Goal: Task Accomplishment & Management: Use online tool/utility

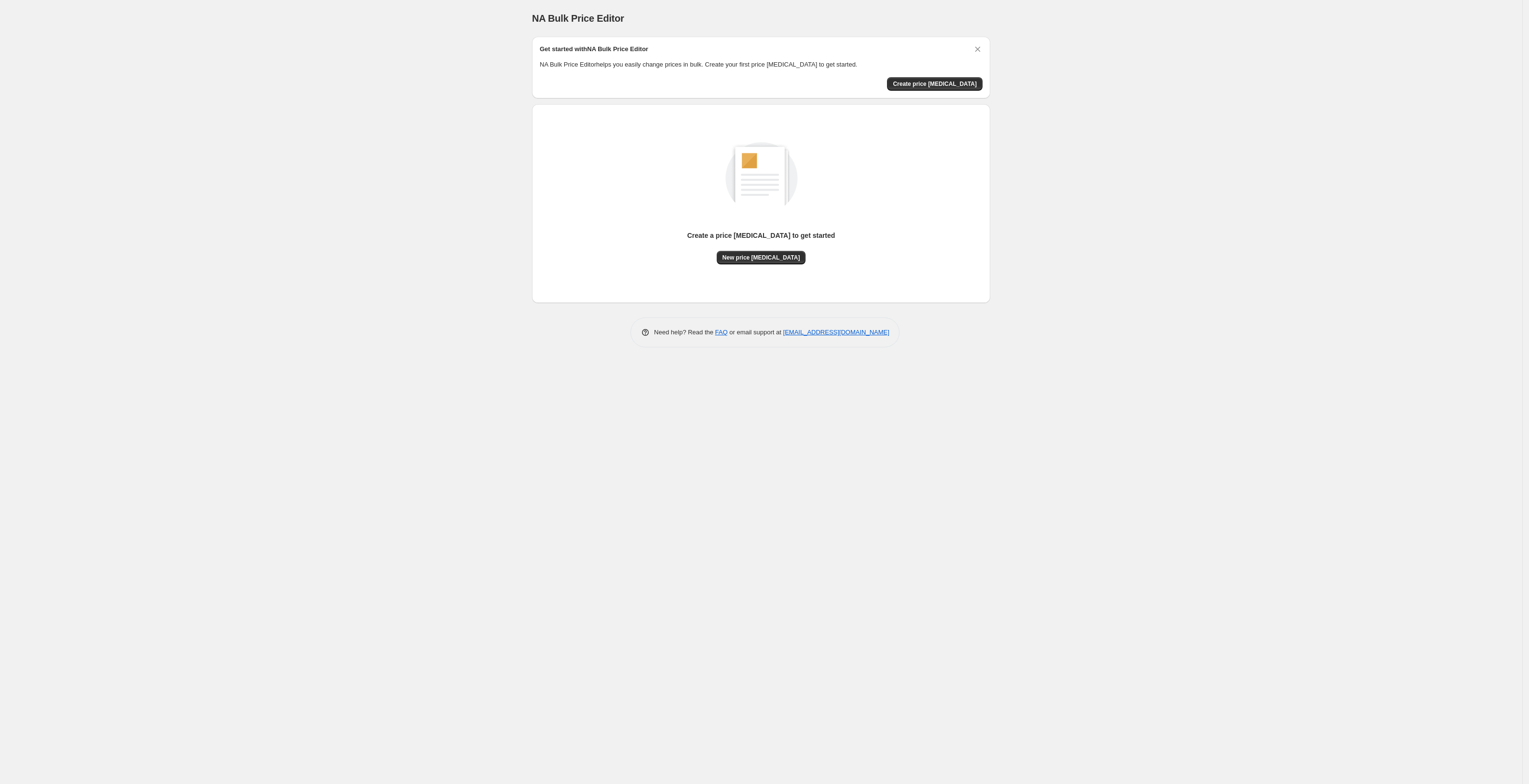
click at [765, 256] on span "New price change job" at bounding box center [761, 257] width 78 height 8
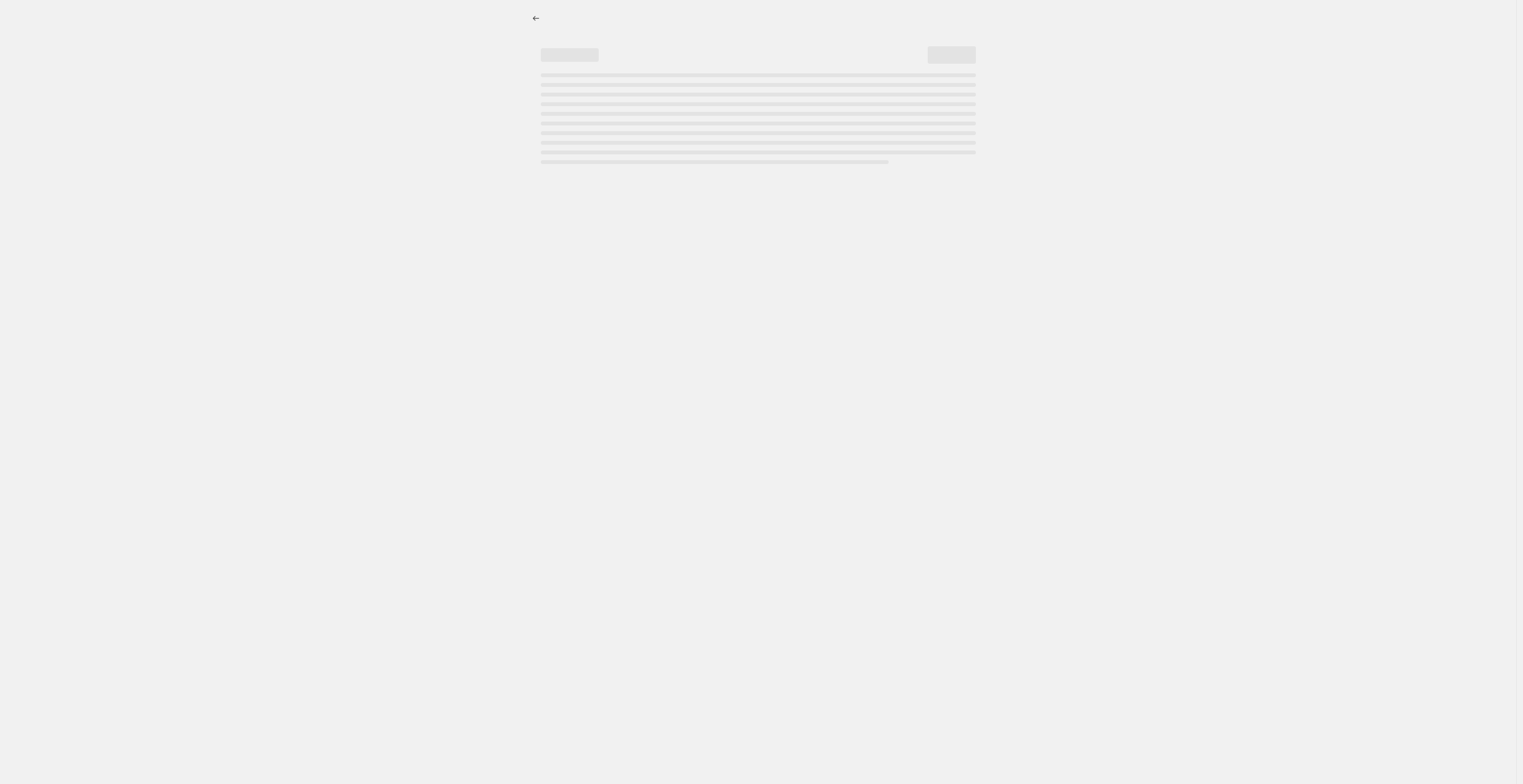
select select "percentage"
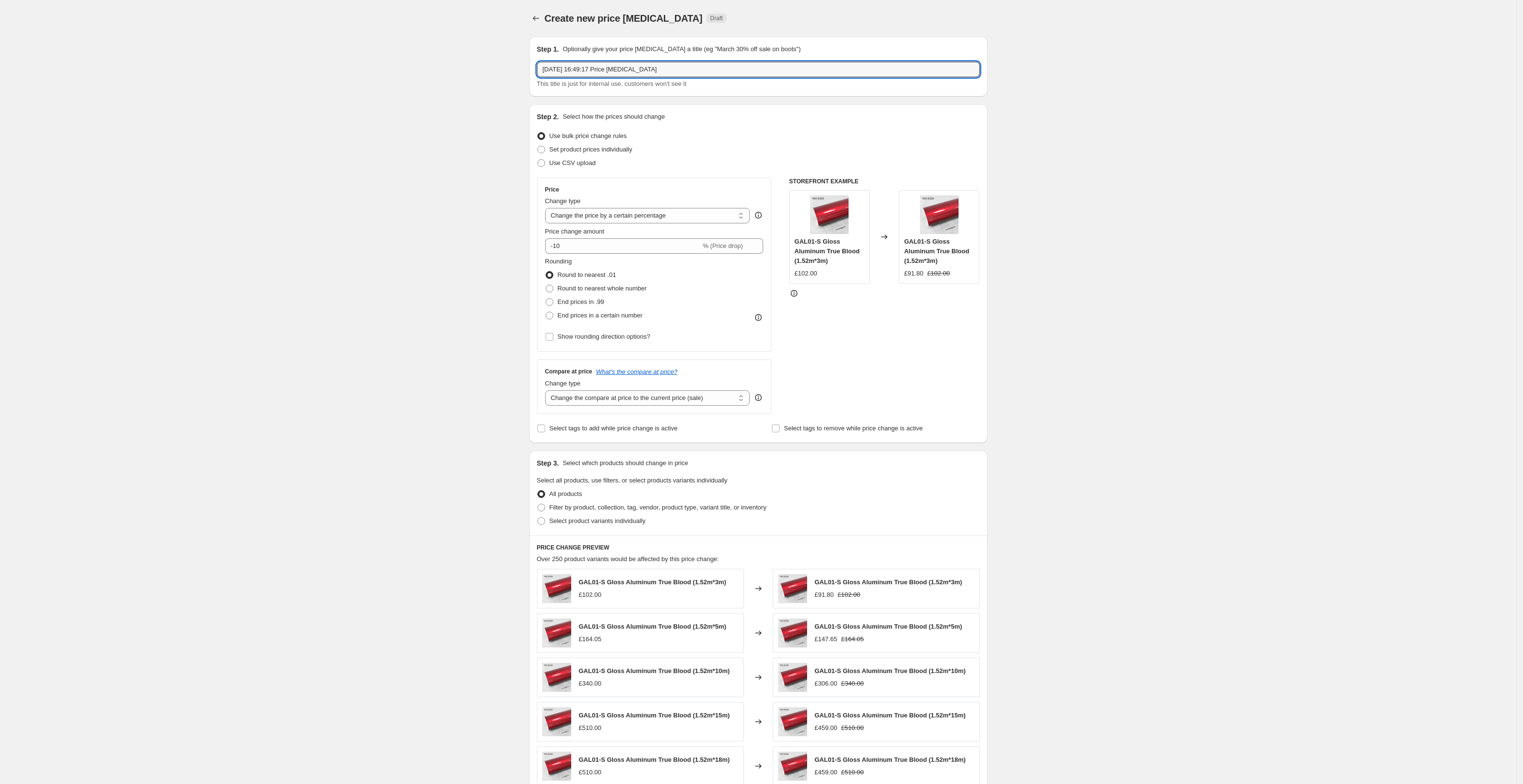
click at [668, 70] on input "31 Aug 2025, 16:49:17 Price change job" at bounding box center [758, 69] width 443 height 15
type input "31/08/25 - £20 Price Increase (18/15/10M Variants)"
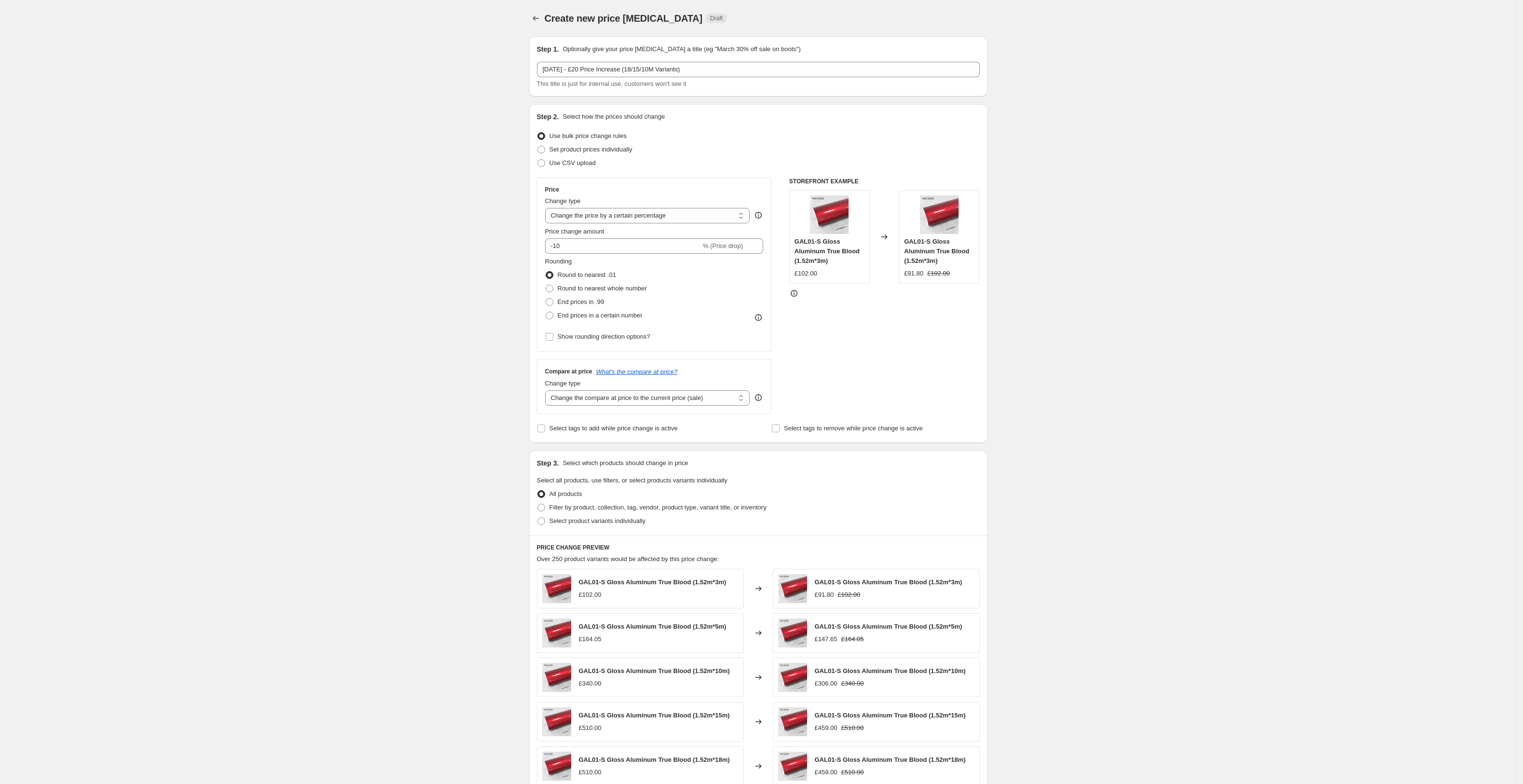
click at [455, 137] on div "Create new price change job. This page is ready Create new price change job Dra…" at bounding box center [758, 482] width 1516 height 964
click at [597, 220] on select "Change the price to a certain amount Change the price by a certain amount Chang…" at bounding box center [647, 215] width 205 height 15
select select "by"
click at [548, 208] on select "Change the price to a certain amount Change the price by a certain amount Chang…" at bounding box center [647, 215] width 205 height 15
click at [587, 245] on input "-10.00" at bounding box center [633, 246] width 151 height 15
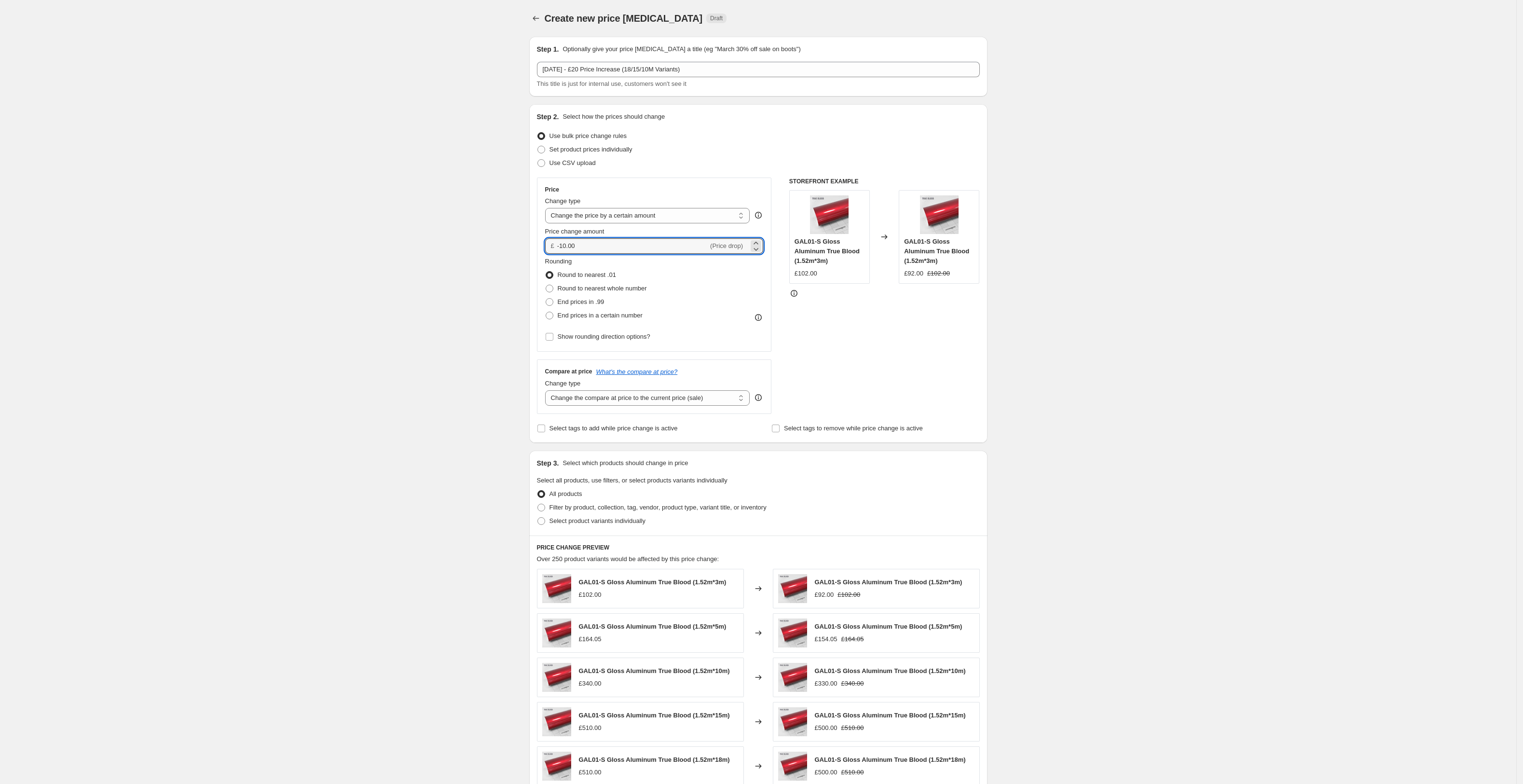
click at [587, 245] on input "-10.00" at bounding box center [633, 246] width 151 height 15
type input "20.00"
click at [465, 300] on div "Create new price change job. This page is ready Create new price change job Dra…" at bounding box center [758, 482] width 1516 height 964
click at [571, 393] on select "Change the compare at price to the current price (sale) Change the compare at p…" at bounding box center [647, 398] width 205 height 15
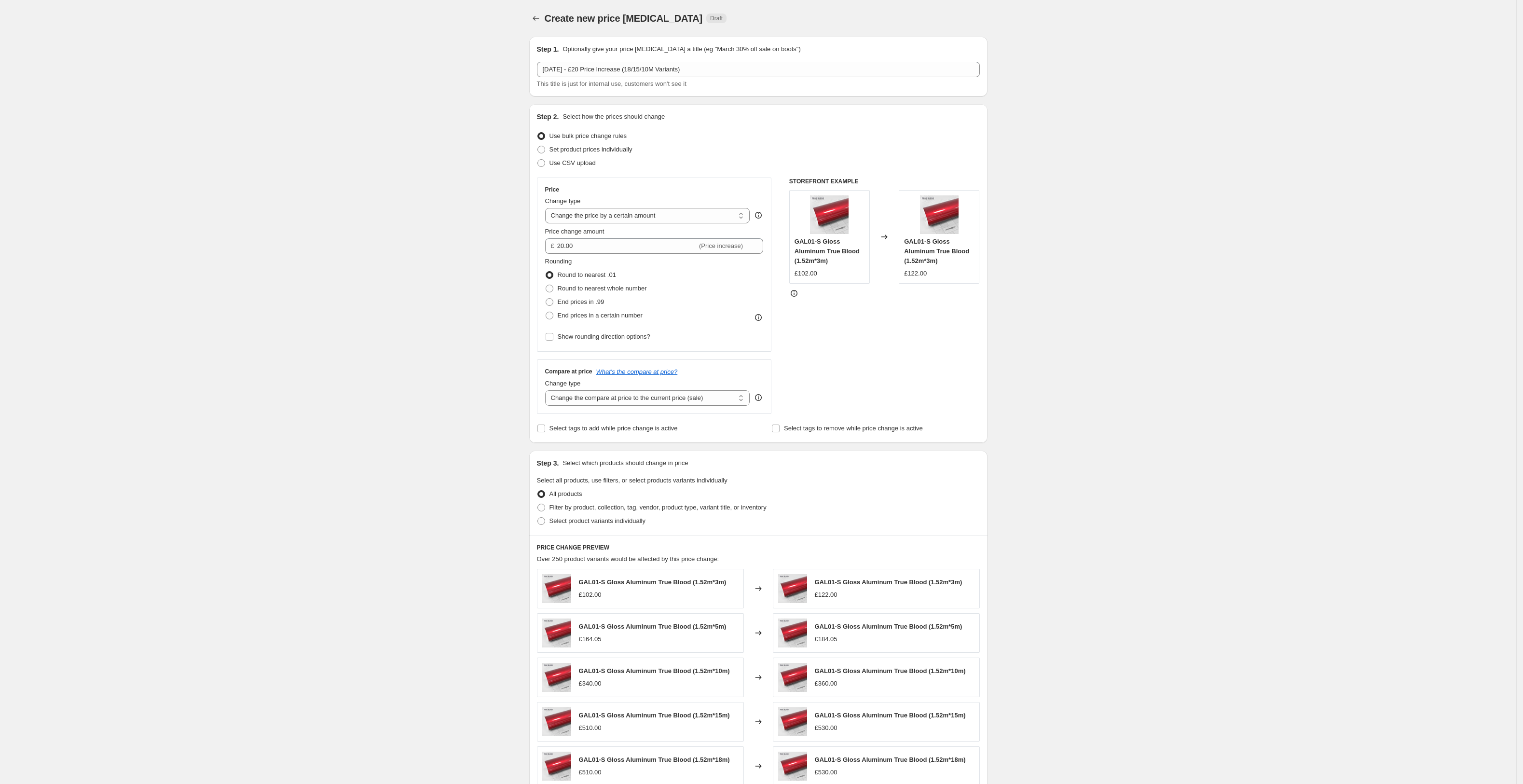
select select "by"
click at [548, 390] on select "Change the compare at price to the current price (sale) Change the compare at p…" at bounding box center [647, 398] width 205 height 15
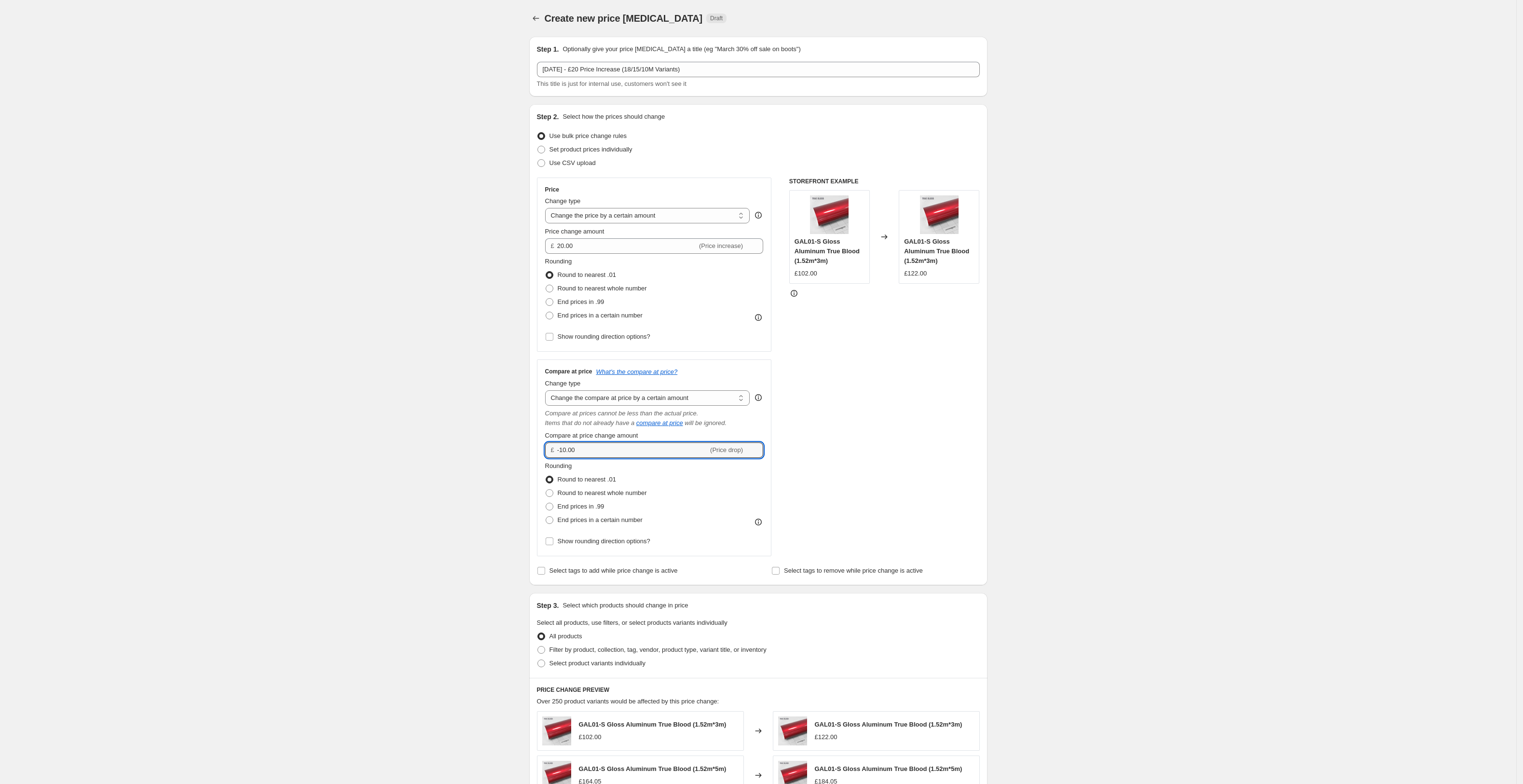
click at [602, 454] on input "-10.00" at bounding box center [633, 450] width 151 height 15
type input "20.00"
click at [594, 287] on span "Round to nearest whole number" at bounding box center [602, 288] width 89 height 7
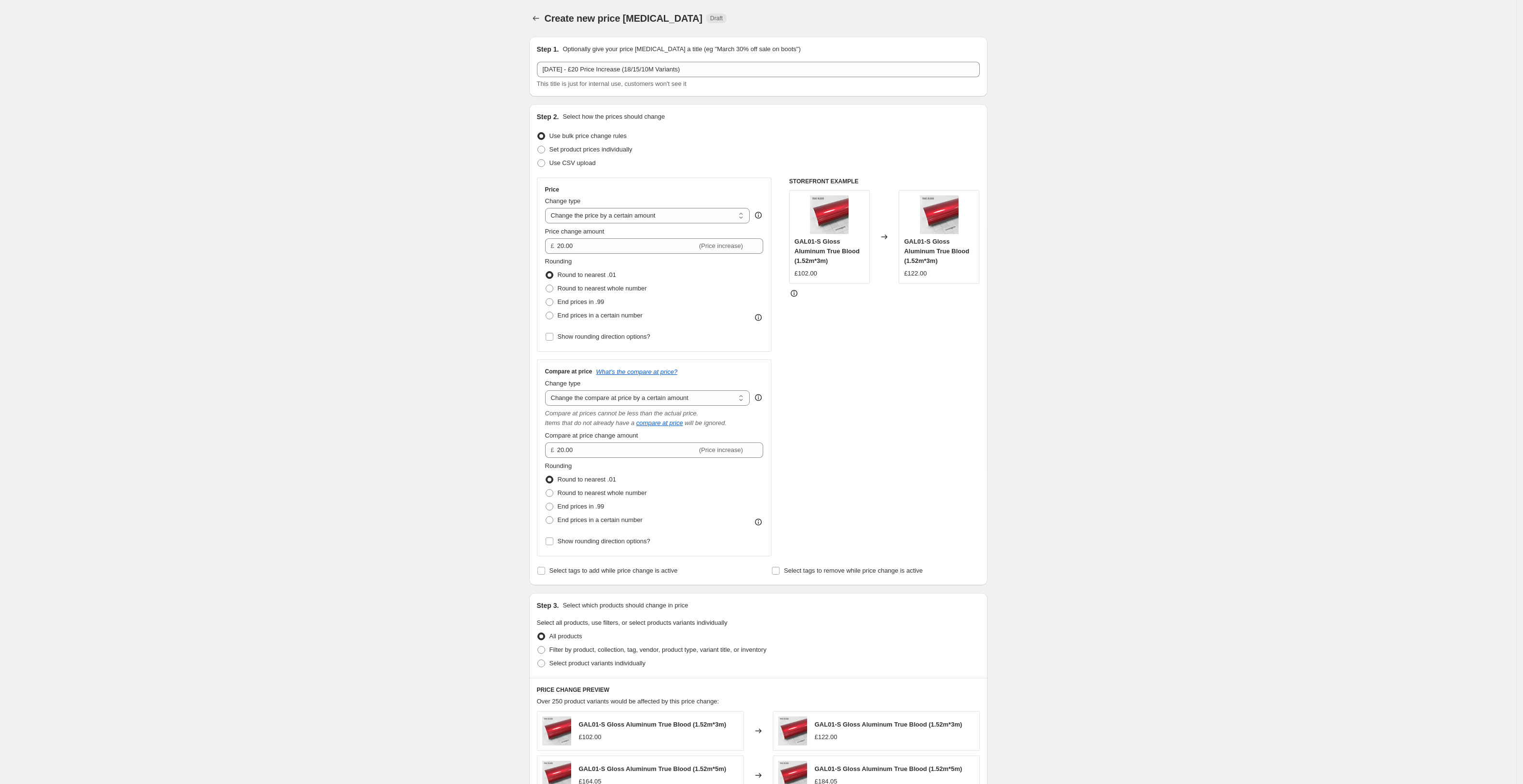
click at [546, 285] on input "Round to nearest whole number" at bounding box center [546, 284] width 1 height 1
radio input "true"
click at [594, 300] on span "End prices in .99" at bounding box center [581, 301] width 47 height 7
click at [546, 299] on input "End prices in .99" at bounding box center [546, 298] width 1 height 1
radio input "true"
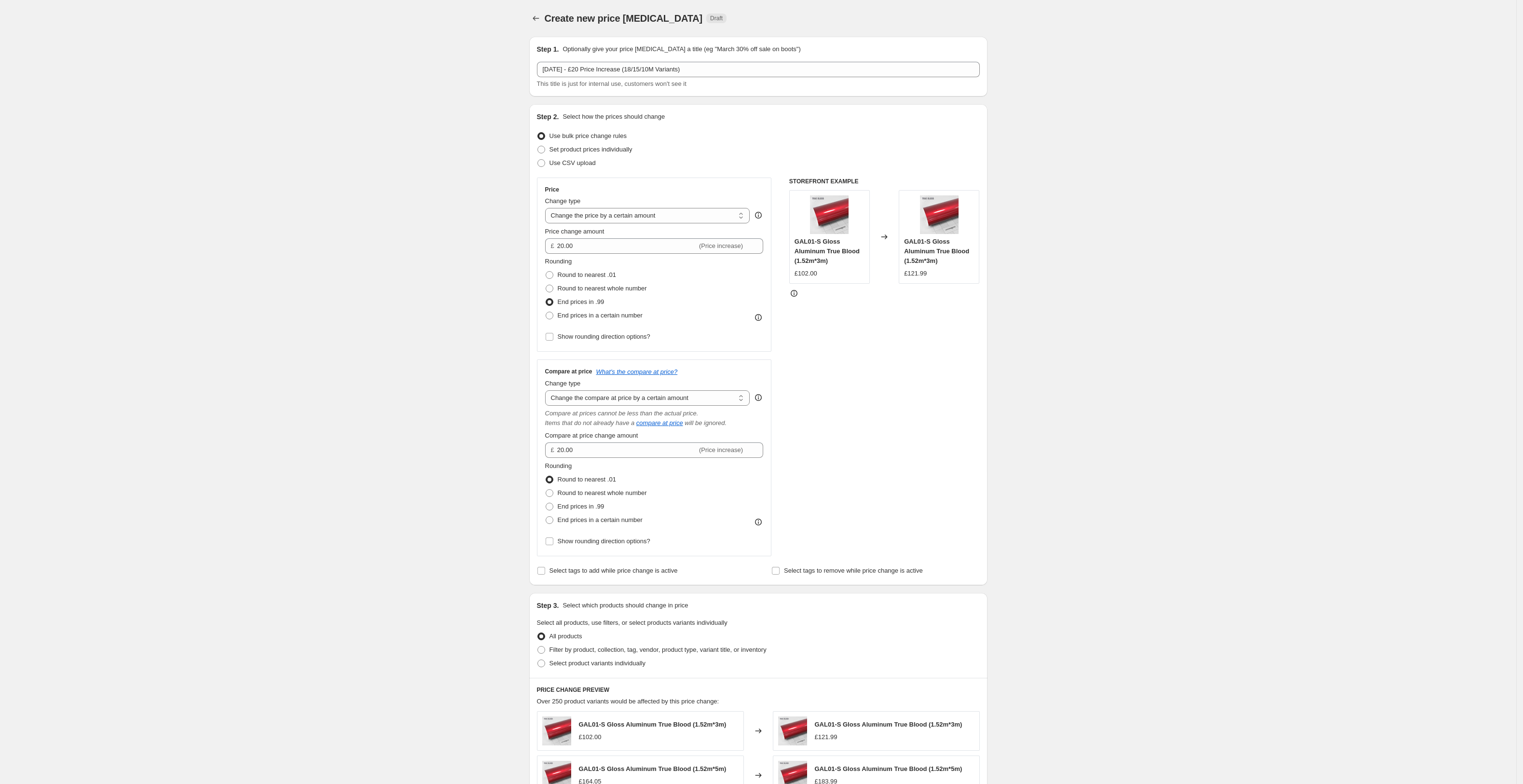
click at [594, 288] on span "Round to nearest whole number" at bounding box center [602, 288] width 89 height 7
click at [546, 285] on input "Round to nearest whole number" at bounding box center [546, 284] width 1 height 1
radio input "true"
click at [604, 493] on span "Round to nearest whole number" at bounding box center [602, 493] width 89 height 7
click at [546, 490] on input "Round to nearest whole number" at bounding box center [546, 489] width 1 height 1
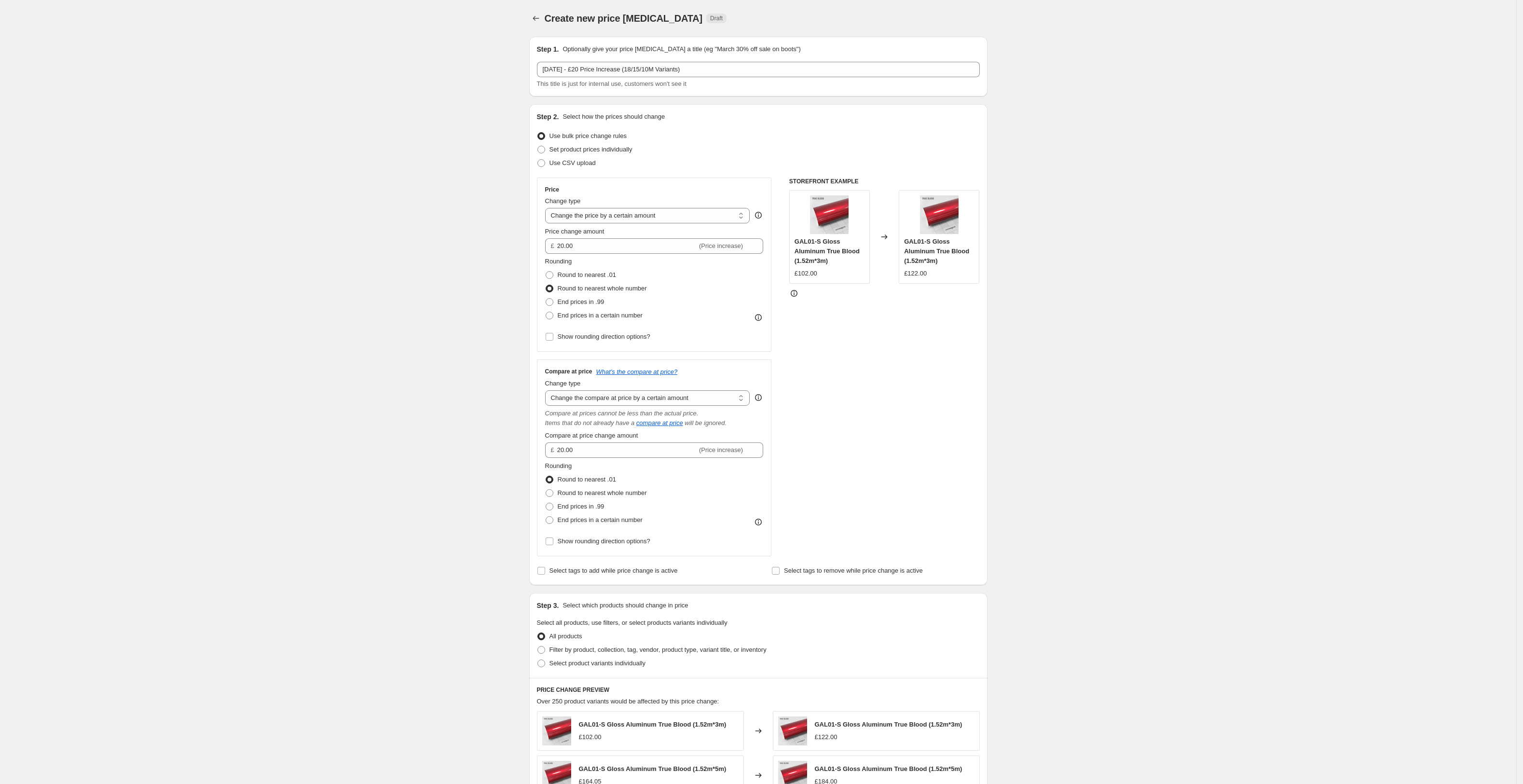
radio input "true"
click at [390, 372] on div "Create new price change job. This page is ready Create new price change job Dra…" at bounding box center [758, 553] width 1516 height 1106
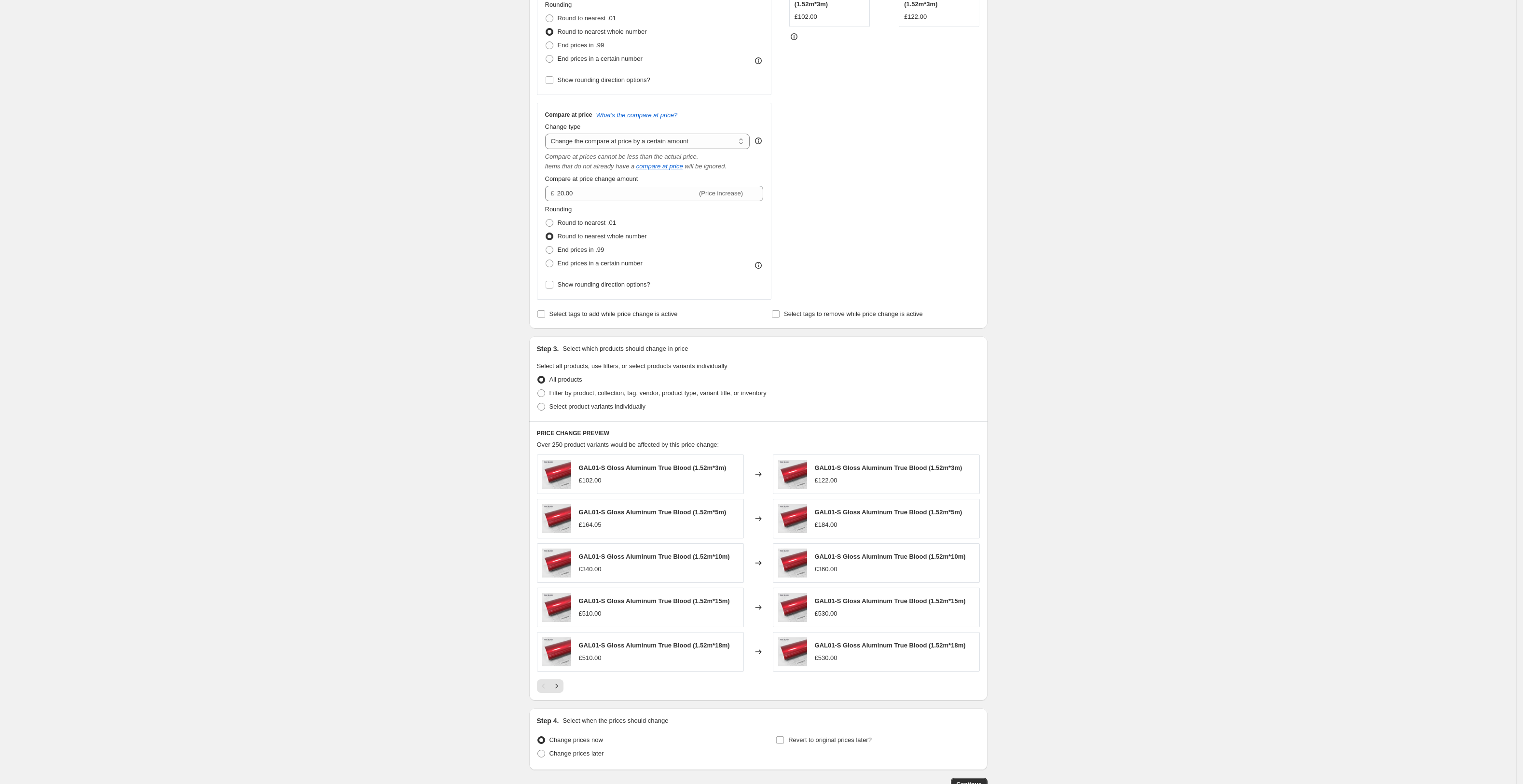
scroll to position [257, 0]
click at [609, 393] on span "Filter by product, collection, tag, vendor, product type, variant title, or inv…" at bounding box center [658, 392] width 217 height 7
click at [538, 389] on input "Filter by product, collection, tag, vendor, product type, variant title, or inv…" at bounding box center [537, 389] width 1 height 1
radio input "true"
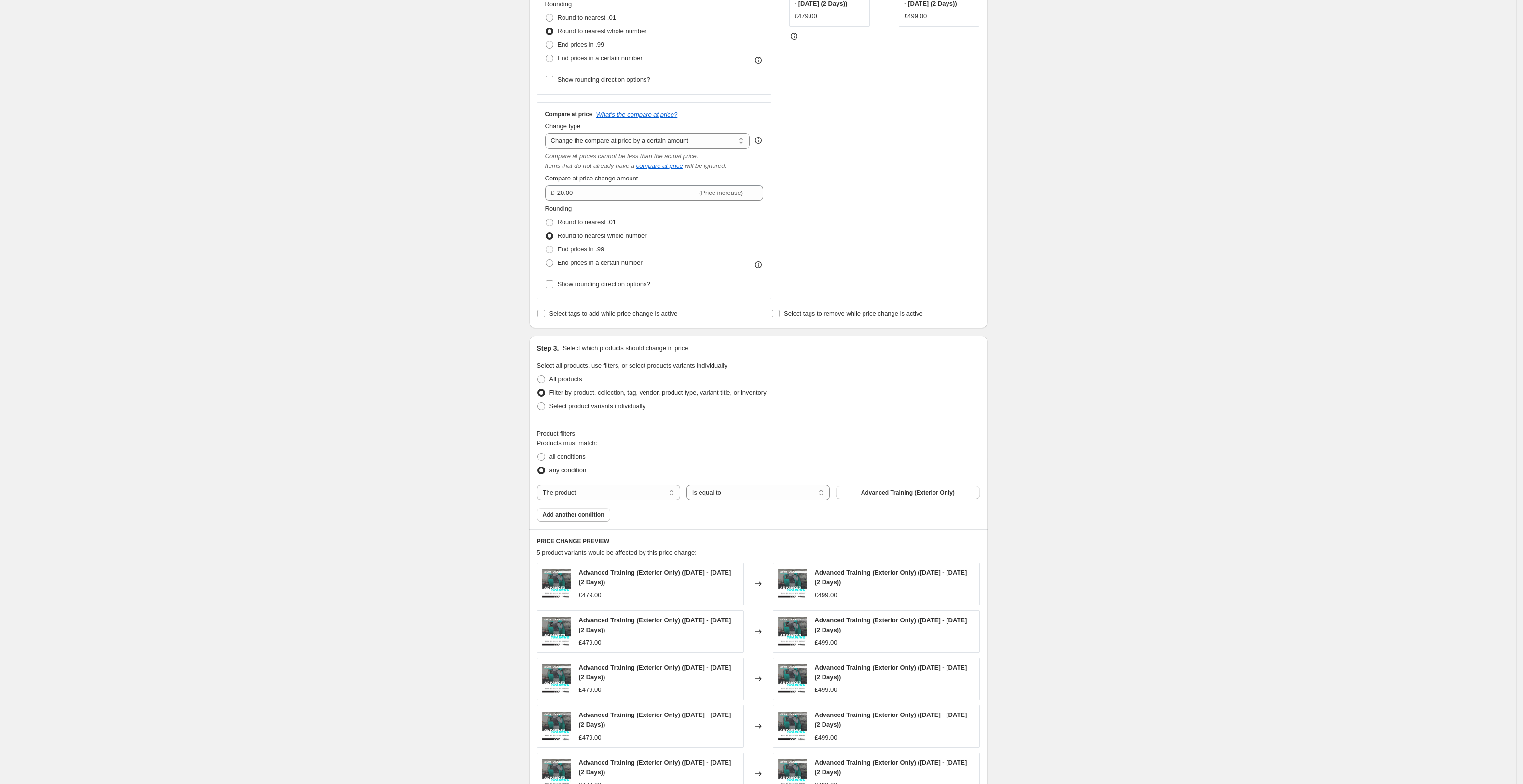
click at [590, 490] on select "The product The product's collection The product's tag The product's vendor The…" at bounding box center [608, 493] width 143 height 15
select select "title"
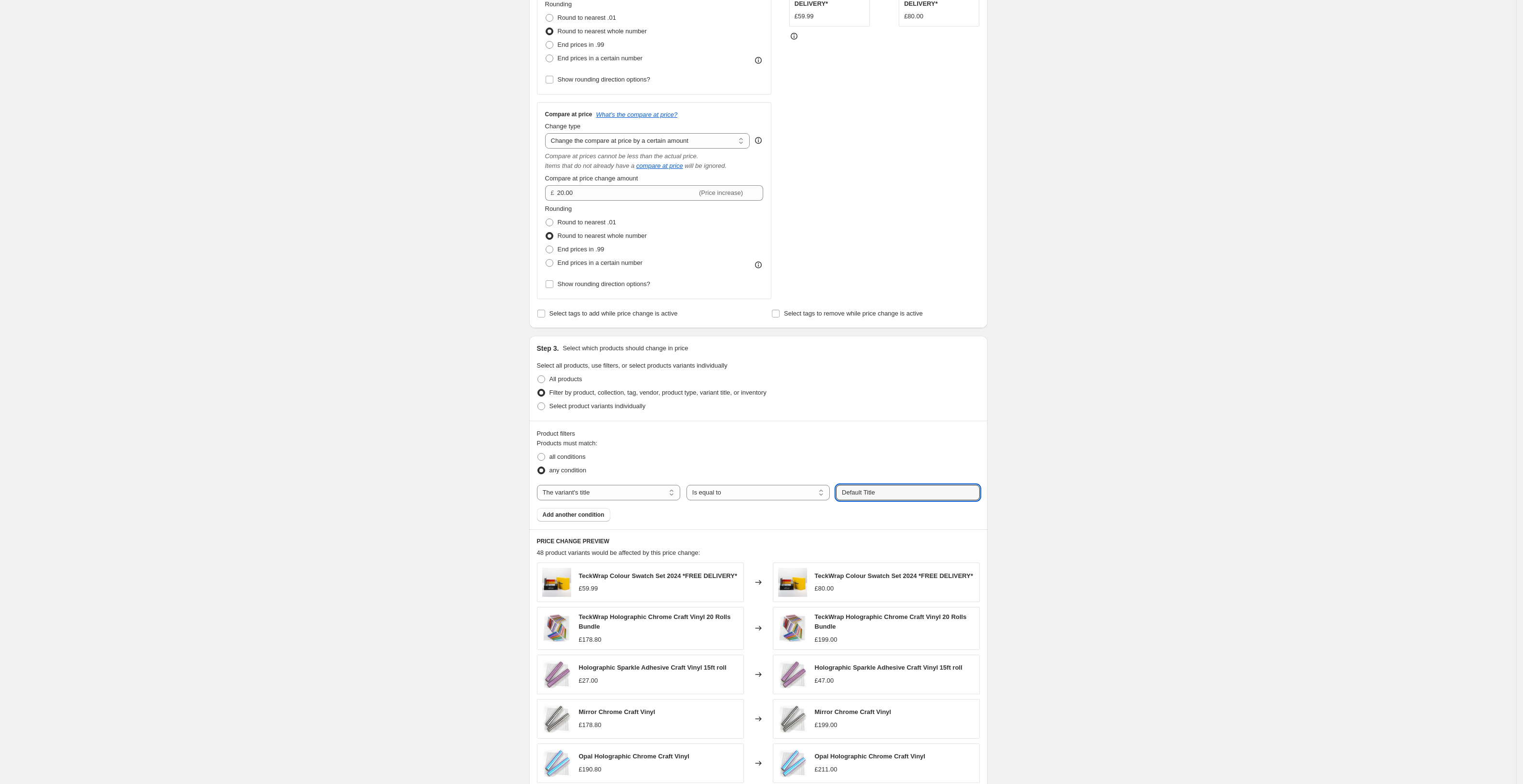
click at [898, 493] on input "Default Title" at bounding box center [907, 493] width 143 height 15
paste input "1.52m*18m"
type input "1.52m*18m"
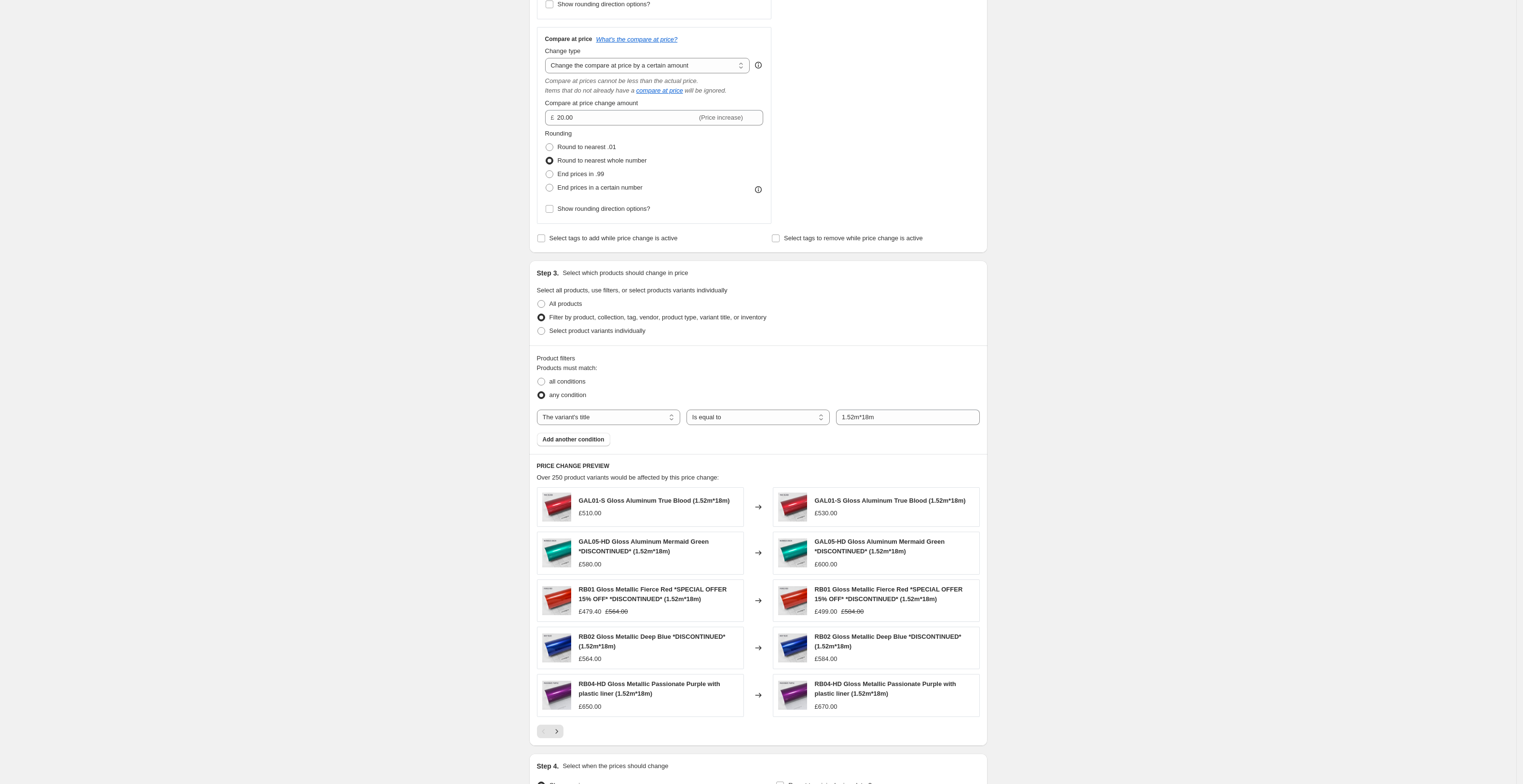
scroll to position [446, 0]
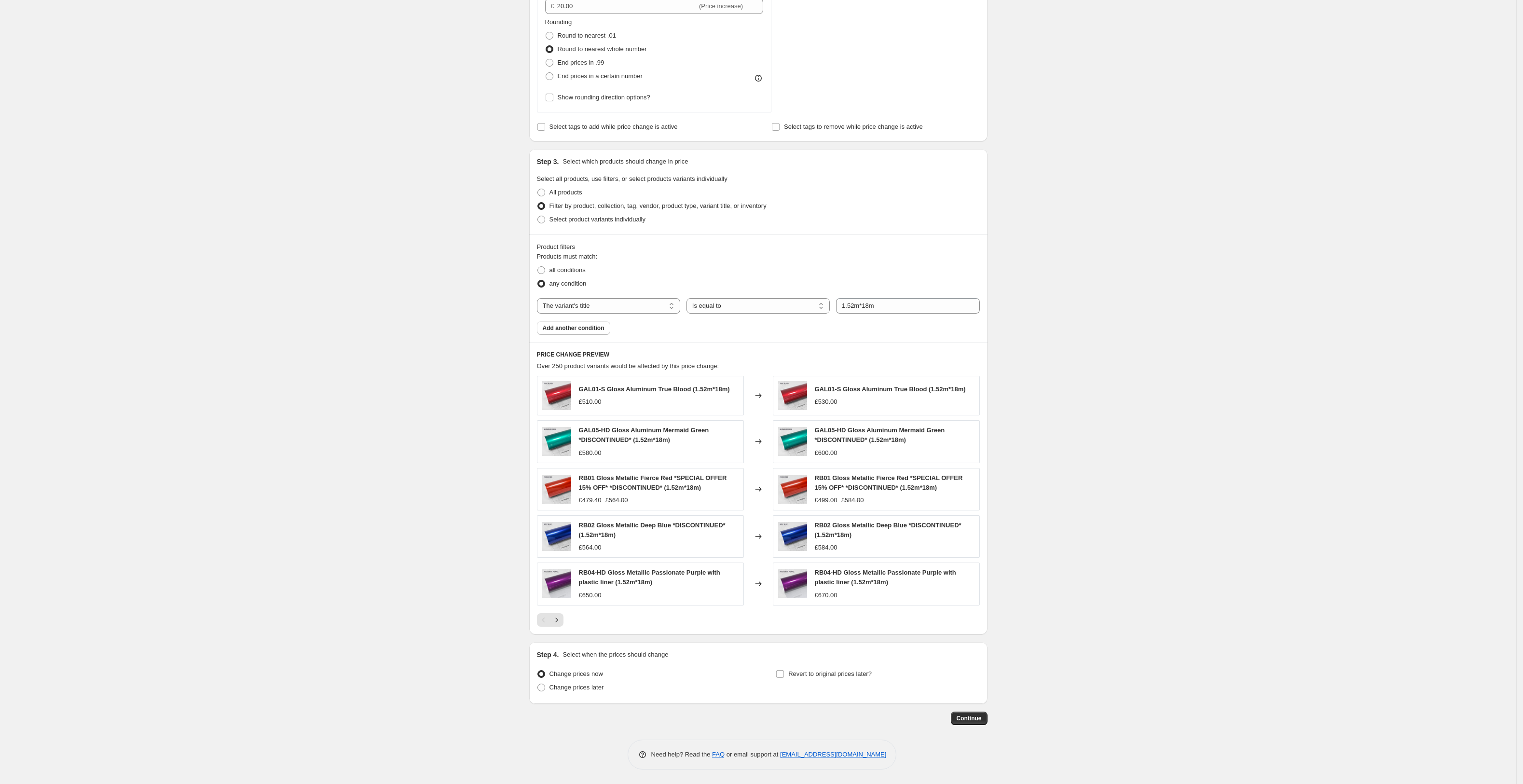
click at [601, 326] on span "Add another condition" at bounding box center [574, 328] width 62 height 8
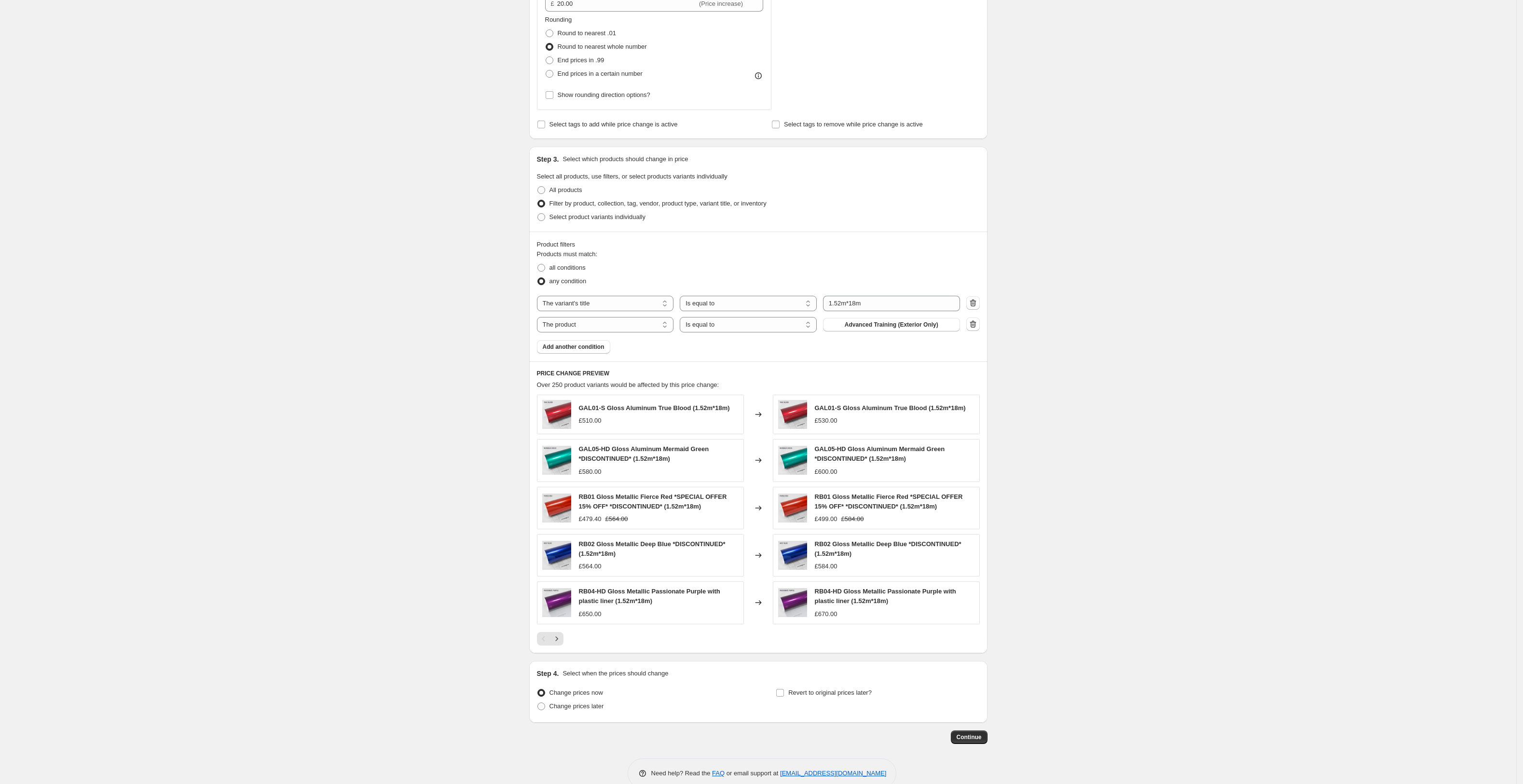
click at [588, 324] on select "The product The product's collection The product's tag The product's vendor The…" at bounding box center [605, 325] width 137 height 15
click at [603, 323] on select "The product The product's collection The product's tag The product's vendor The…" at bounding box center [605, 325] width 137 height 15
select select "title"
click at [875, 320] on input "Default Title" at bounding box center [891, 325] width 137 height 15
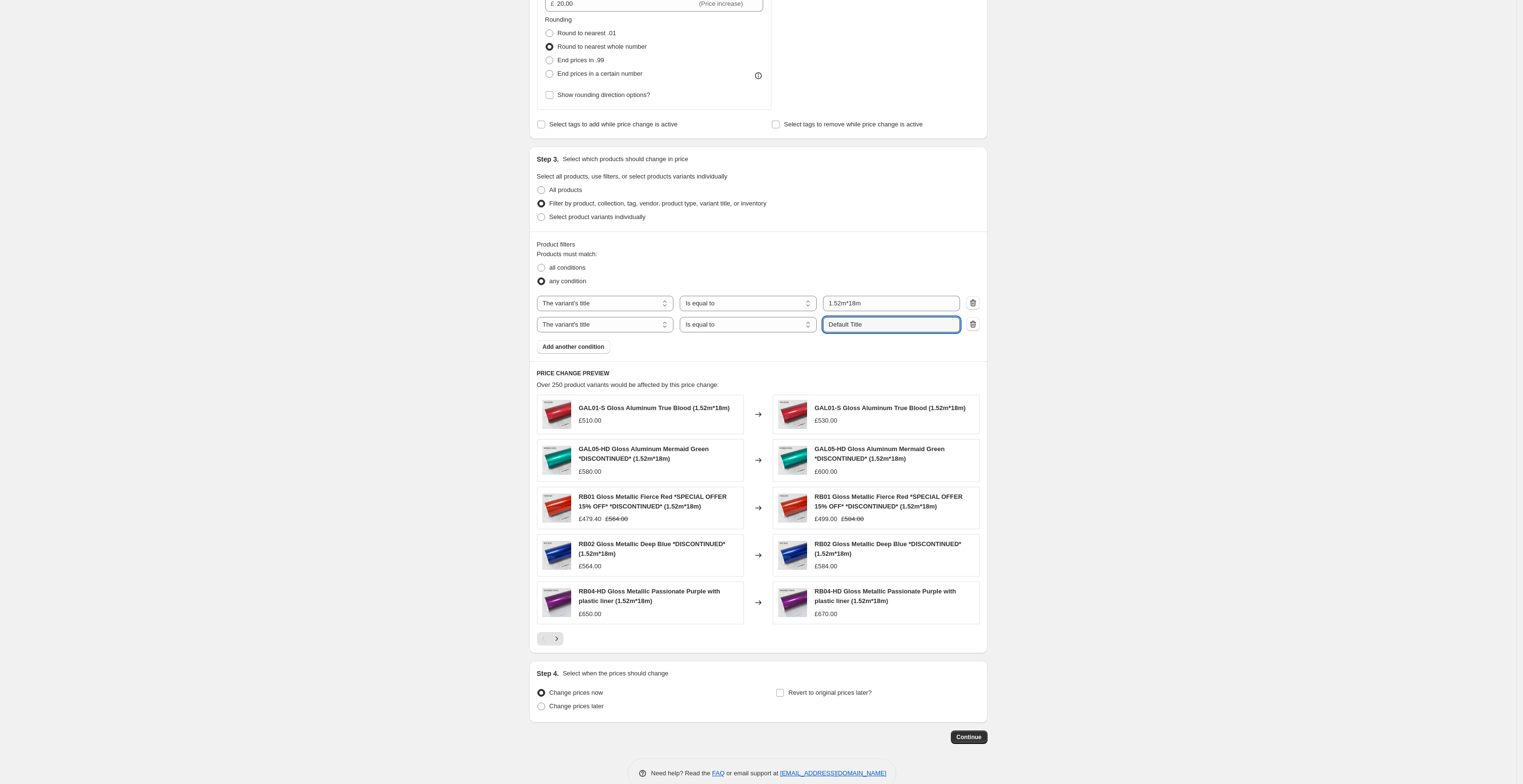
click at [875, 320] on input "Default Title" at bounding box center [891, 325] width 137 height 15
paste input "1.52m*18m"
click at [856, 327] on input "1.52m*18m" at bounding box center [891, 325] width 137 height 15
type input "1.52m*15m"
click at [942, 348] on div "Products must match: all conditions any condition The product The product's col…" at bounding box center [758, 301] width 443 height 104
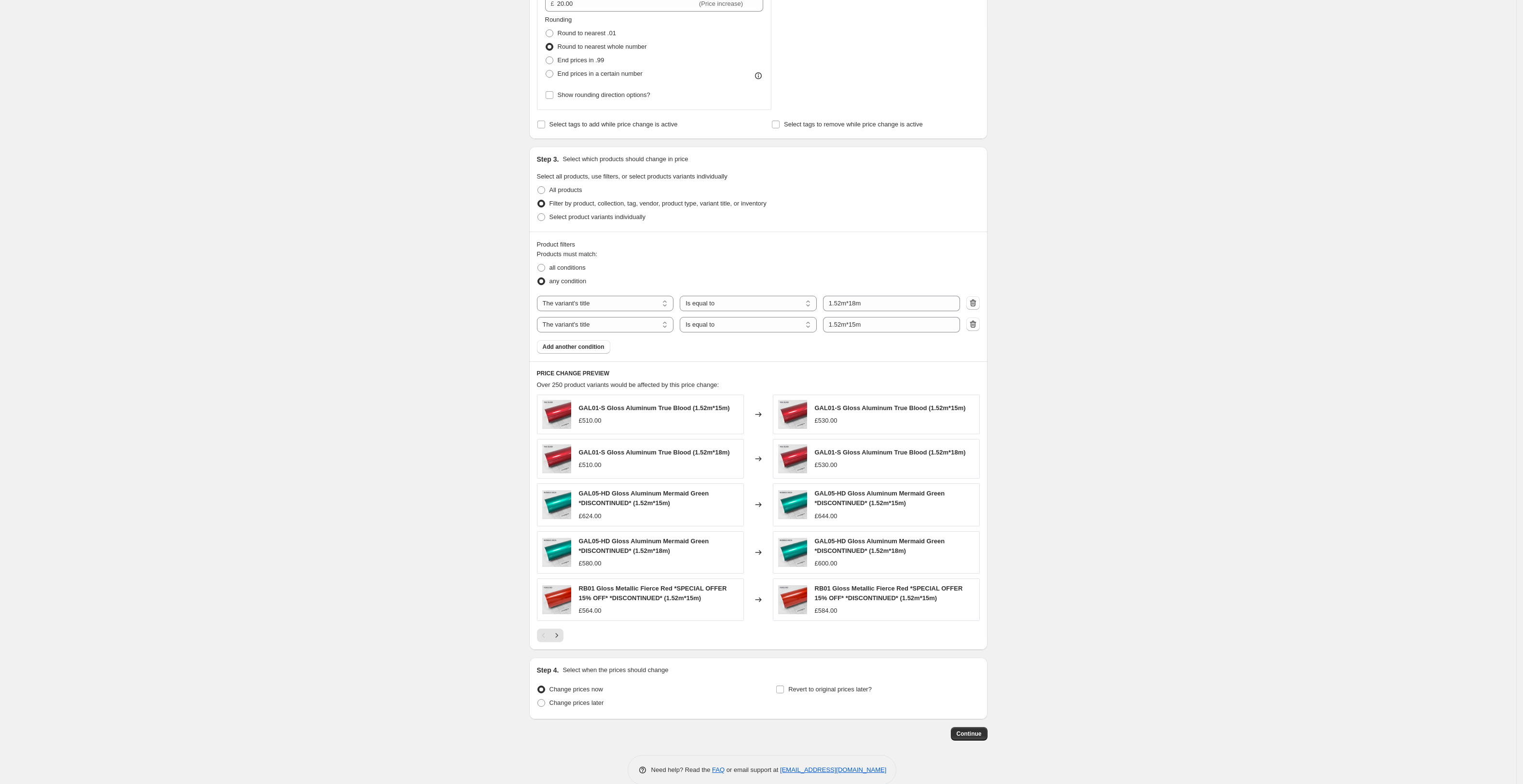
click at [576, 346] on span "Add another condition" at bounding box center [574, 347] width 62 height 8
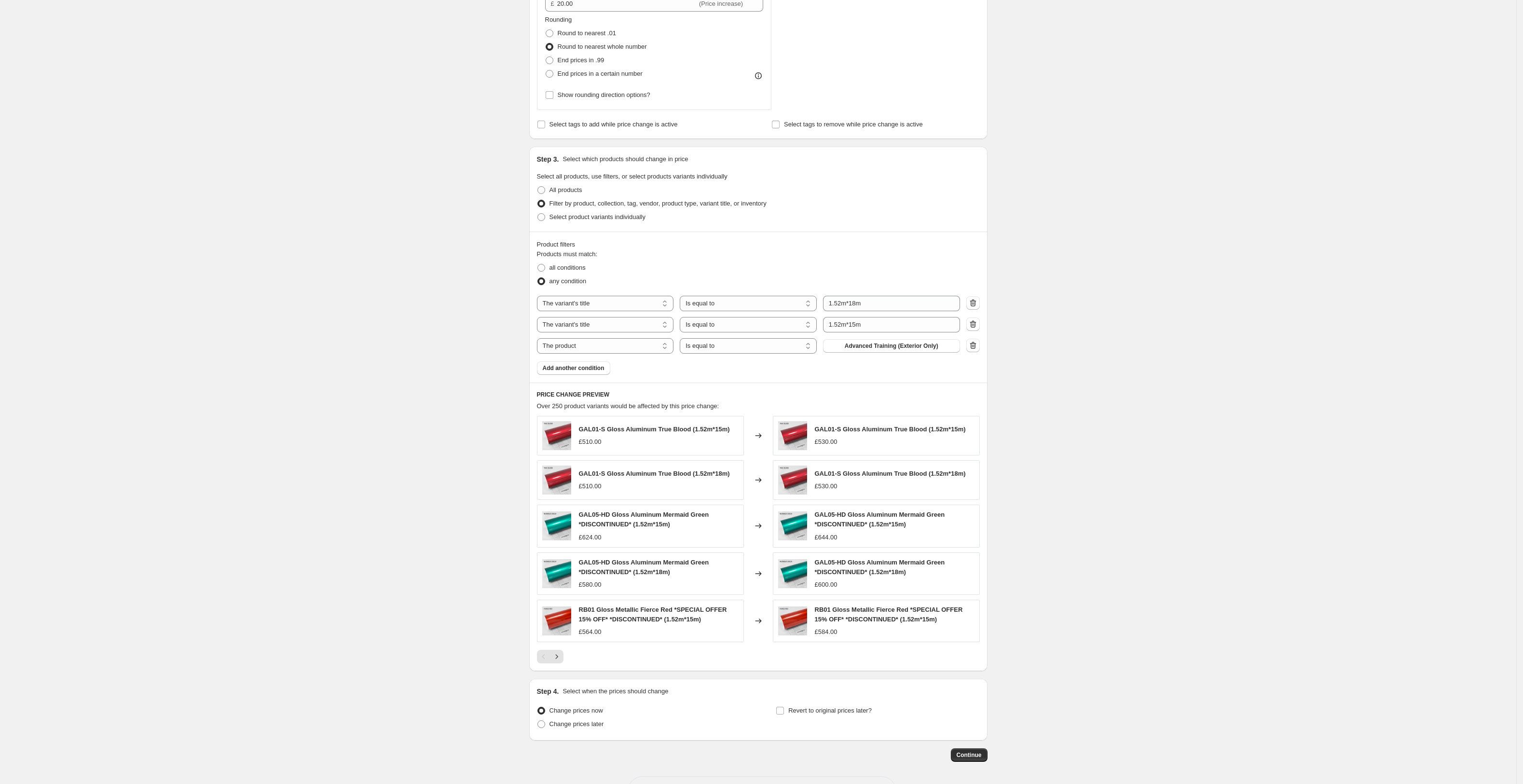
click at [612, 341] on select "The product The product's collection The product's tag The product's vendor The…" at bounding box center [605, 346] width 137 height 15
select select "title"
click at [872, 348] on input "Default Title" at bounding box center [891, 346] width 137 height 15
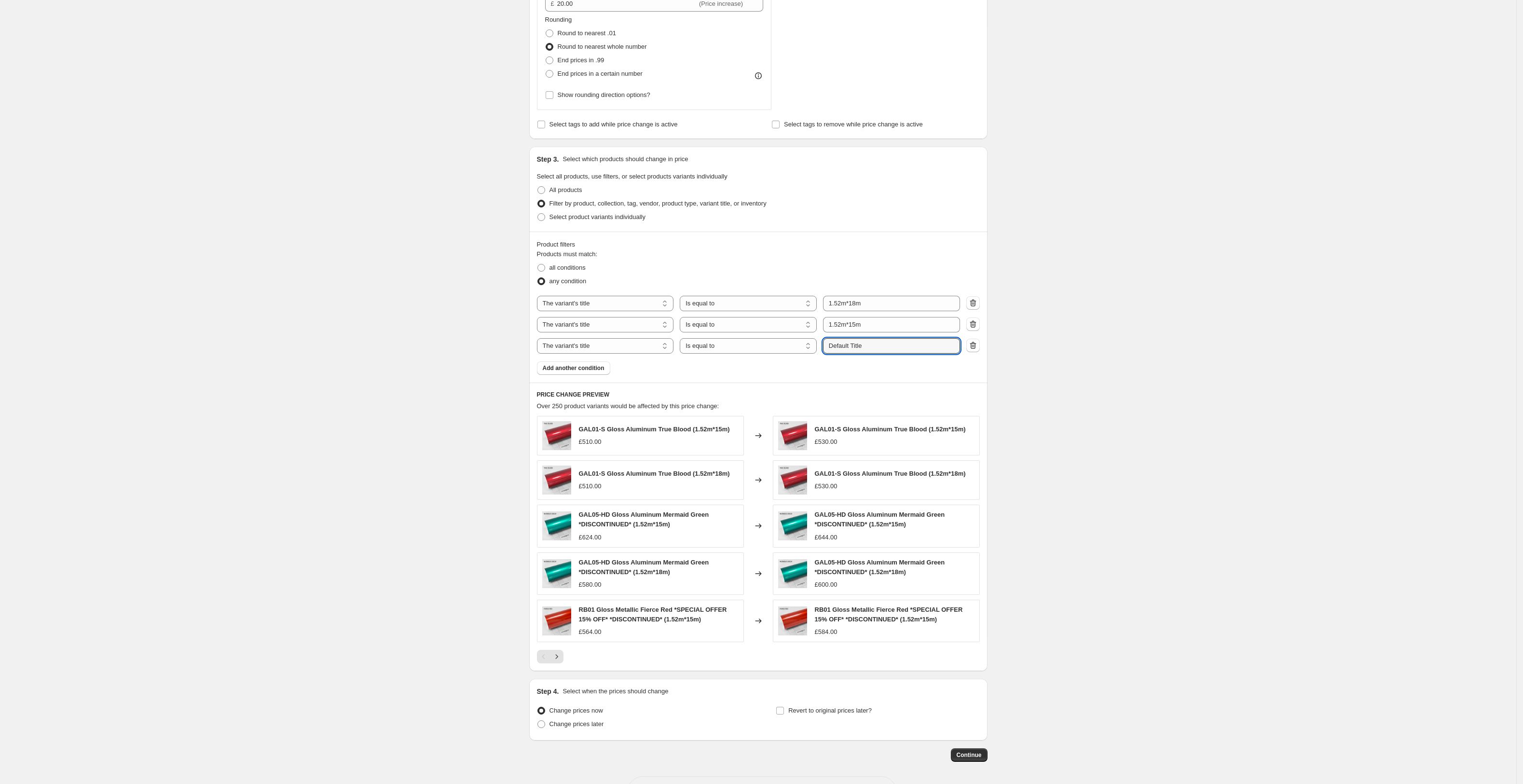
paste input "1.52m*18m"
click at [855, 345] on input "1.52m*18m" at bounding box center [891, 346] width 137 height 15
type input "1.52m*10m"
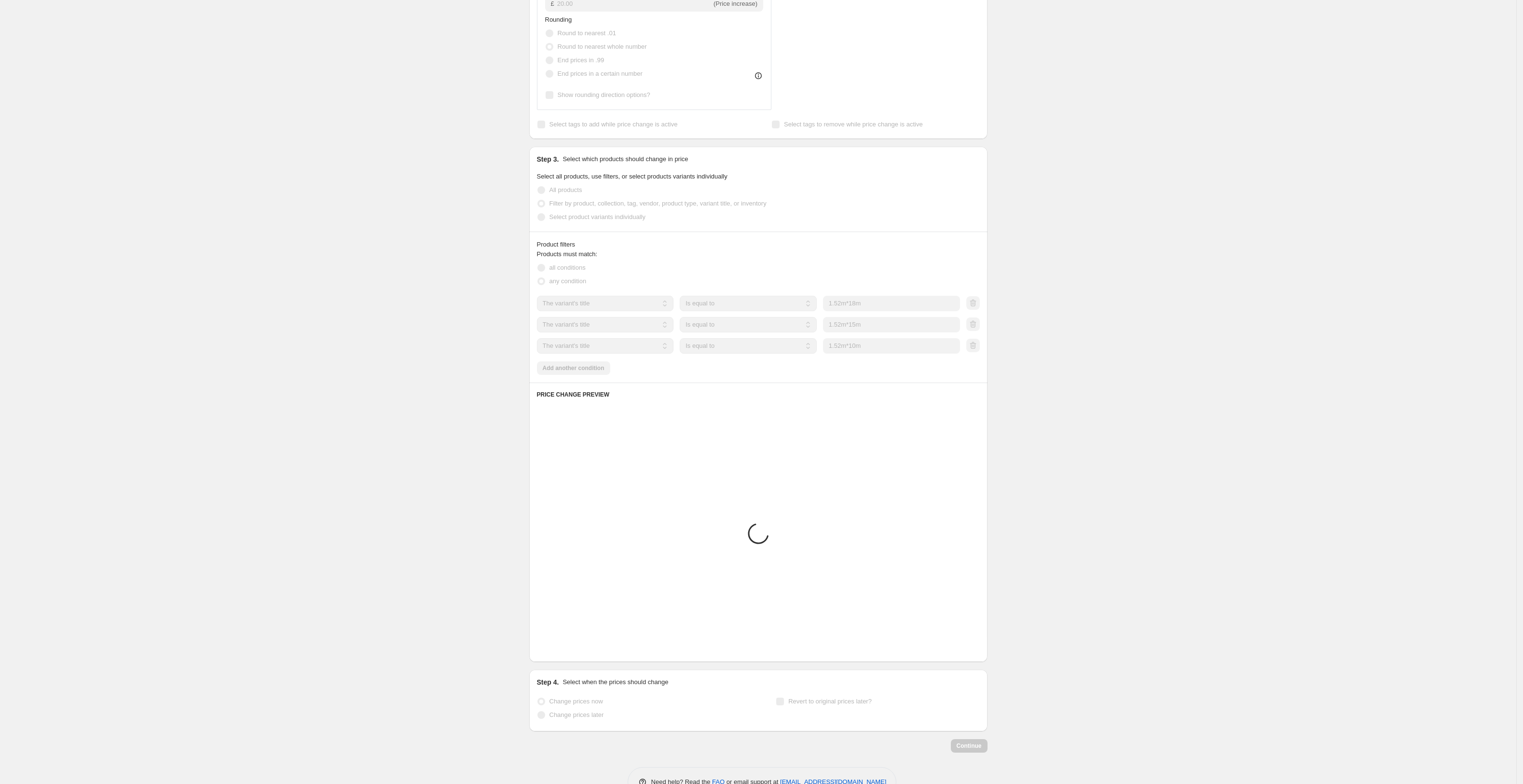
click at [904, 269] on div "all conditions" at bounding box center [758, 268] width 443 height 14
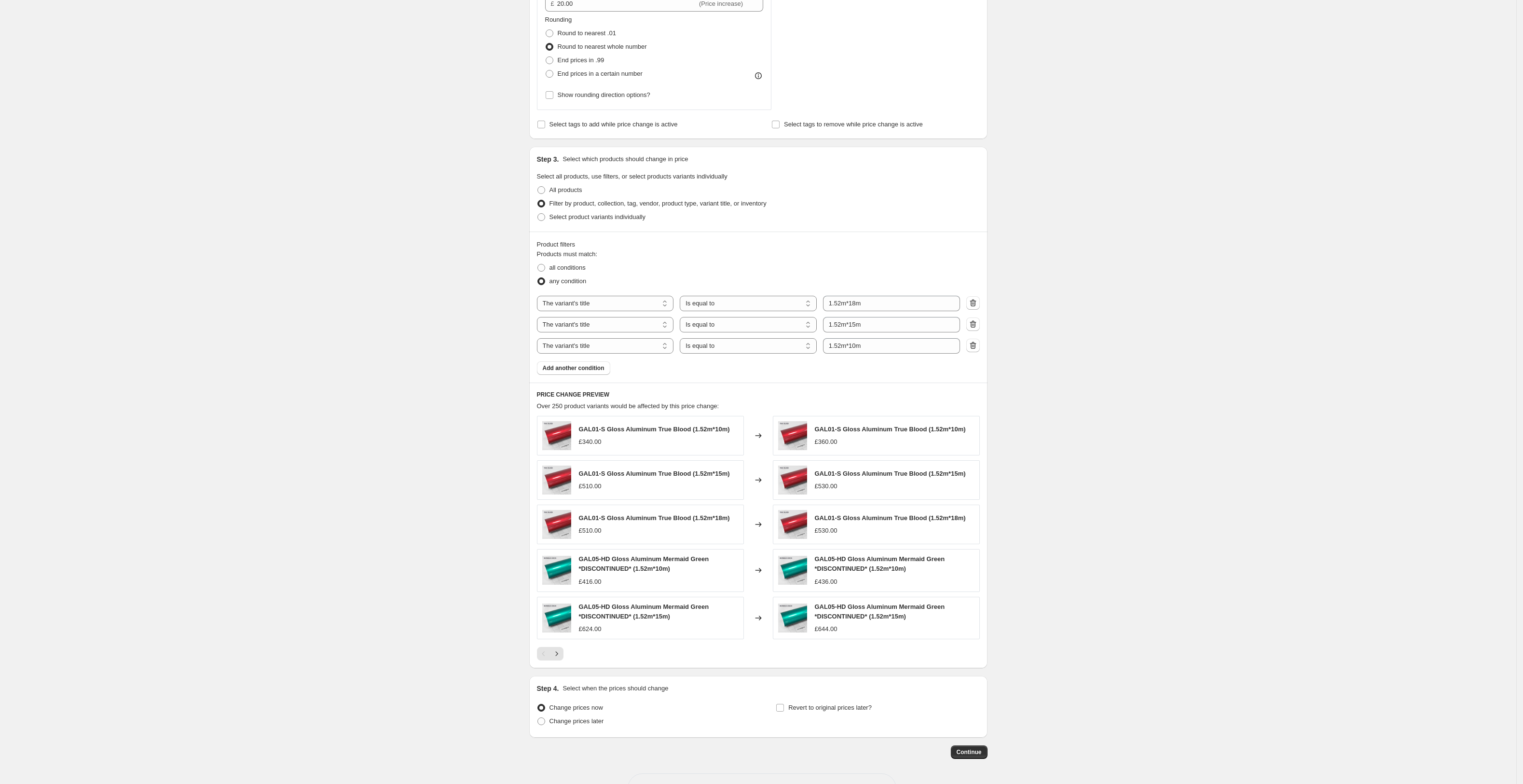
click at [784, 709] on input "Revert to original prices later?" at bounding box center [780, 707] width 8 height 8
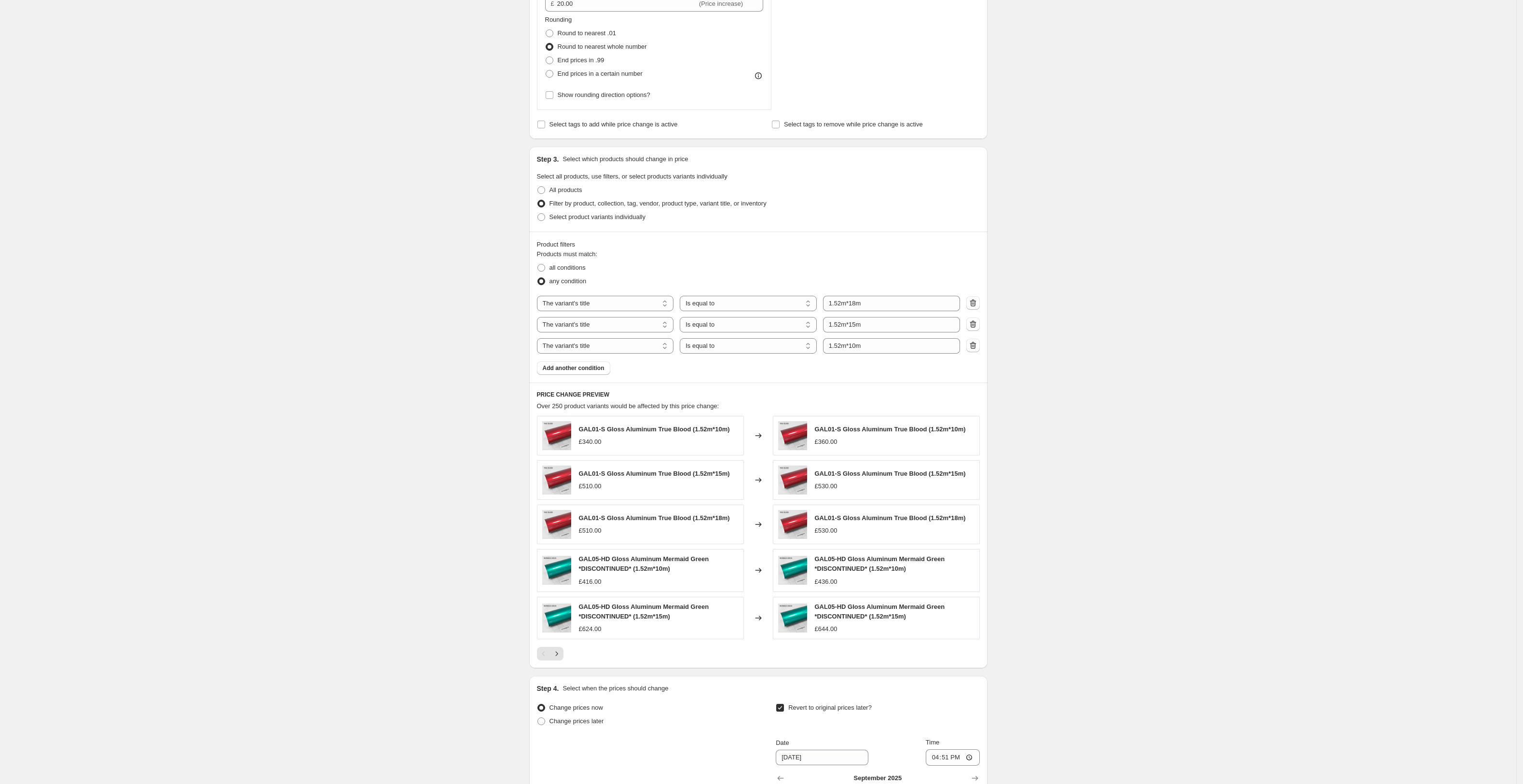
click at [784, 708] on input "Revert to original prices later?" at bounding box center [780, 707] width 8 height 8
checkbox input "false"
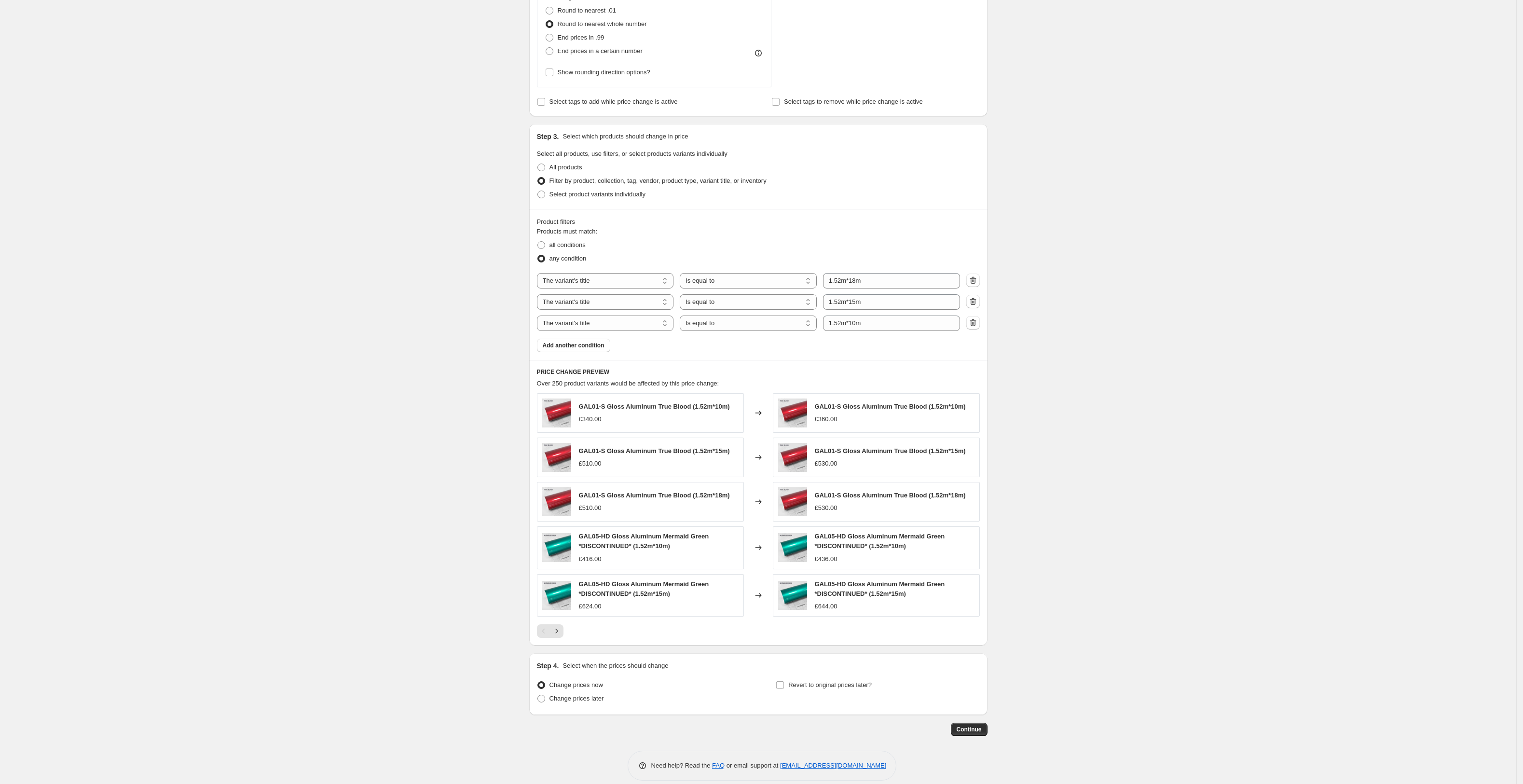
scroll to position [483, 0]
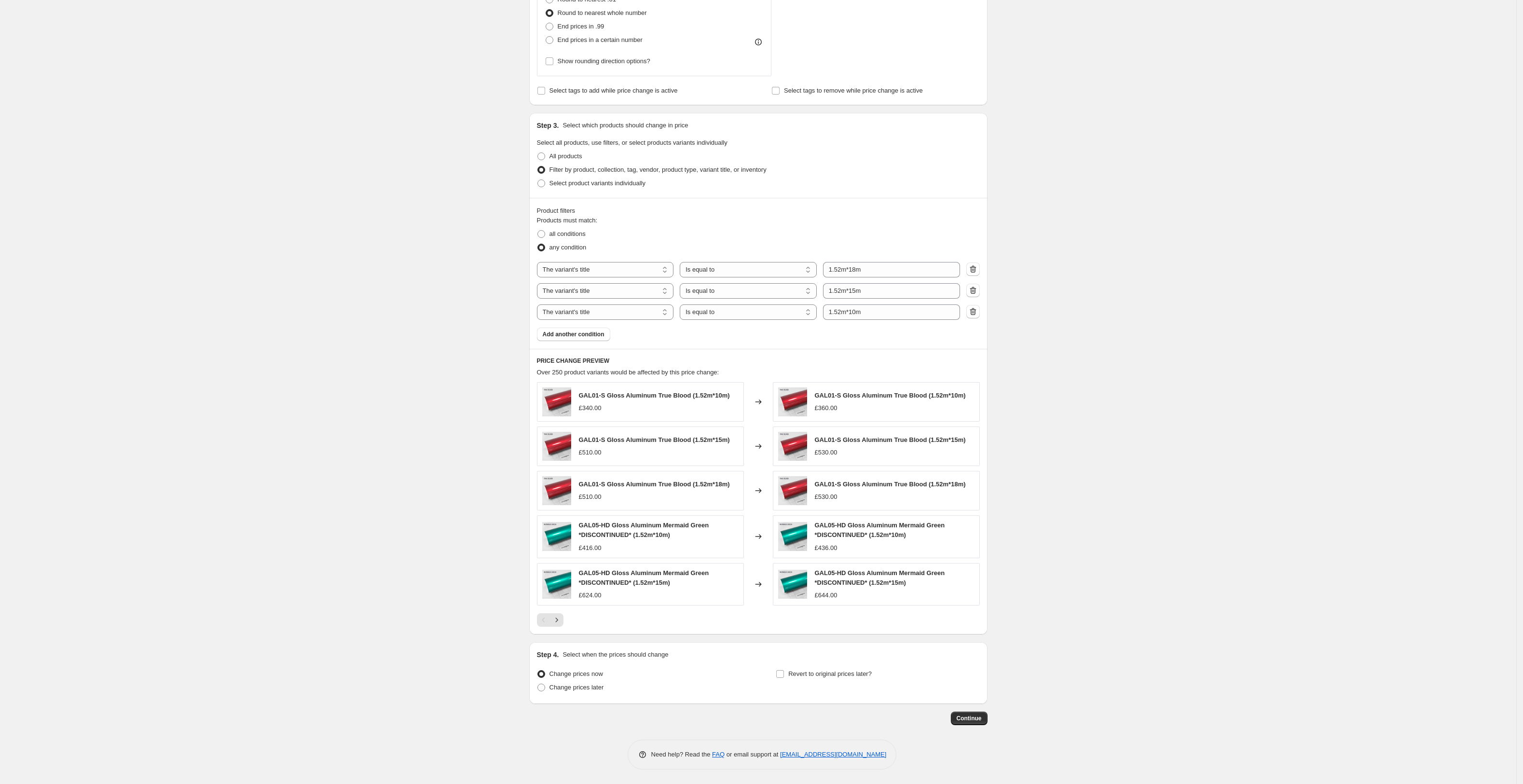
click at [558, 621] on icon "Next" at bounding box center [557, 620] width 10 height 9
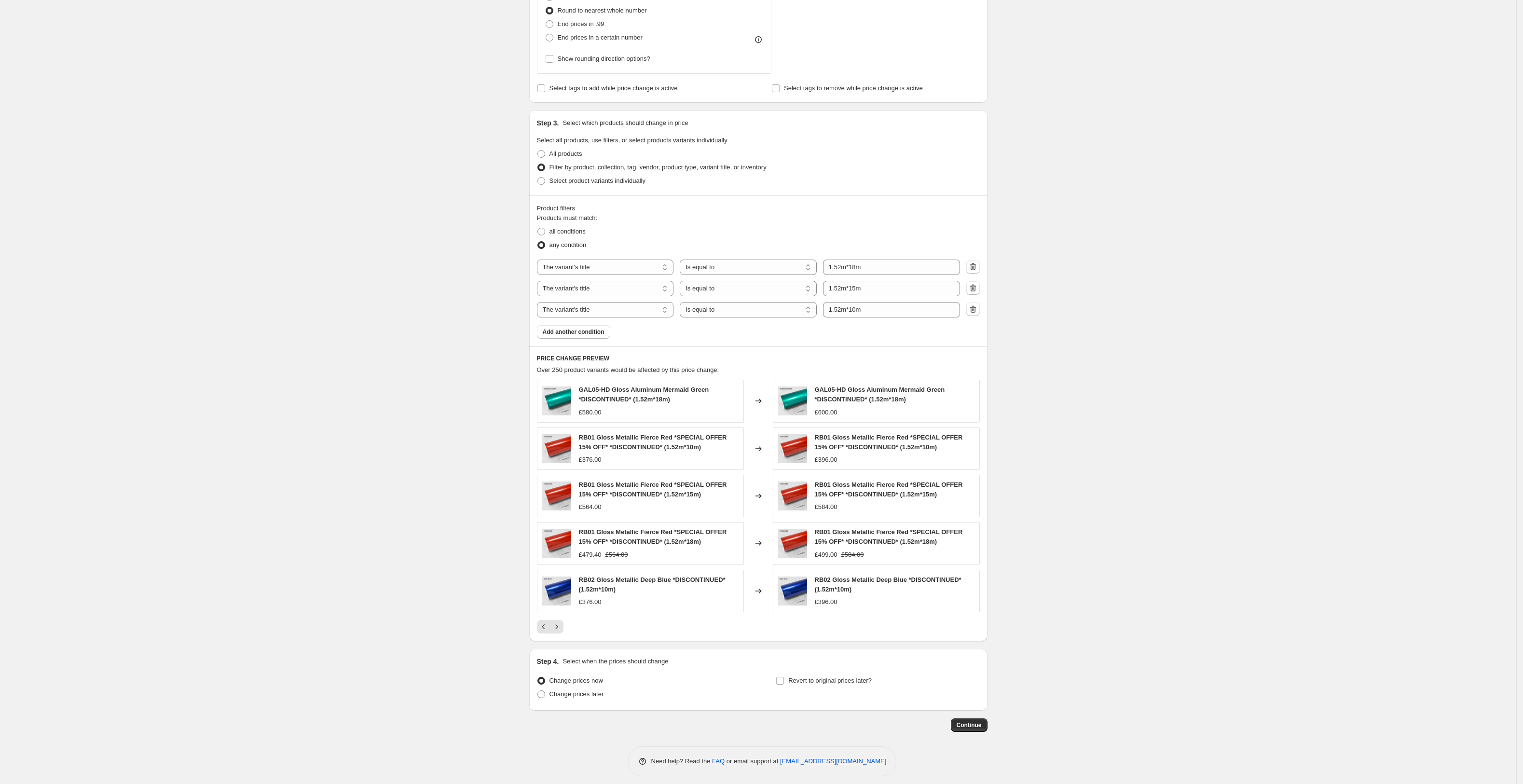
click at [558, 621] on button "Next" at bounding box center [556, 626] width 14 height 14
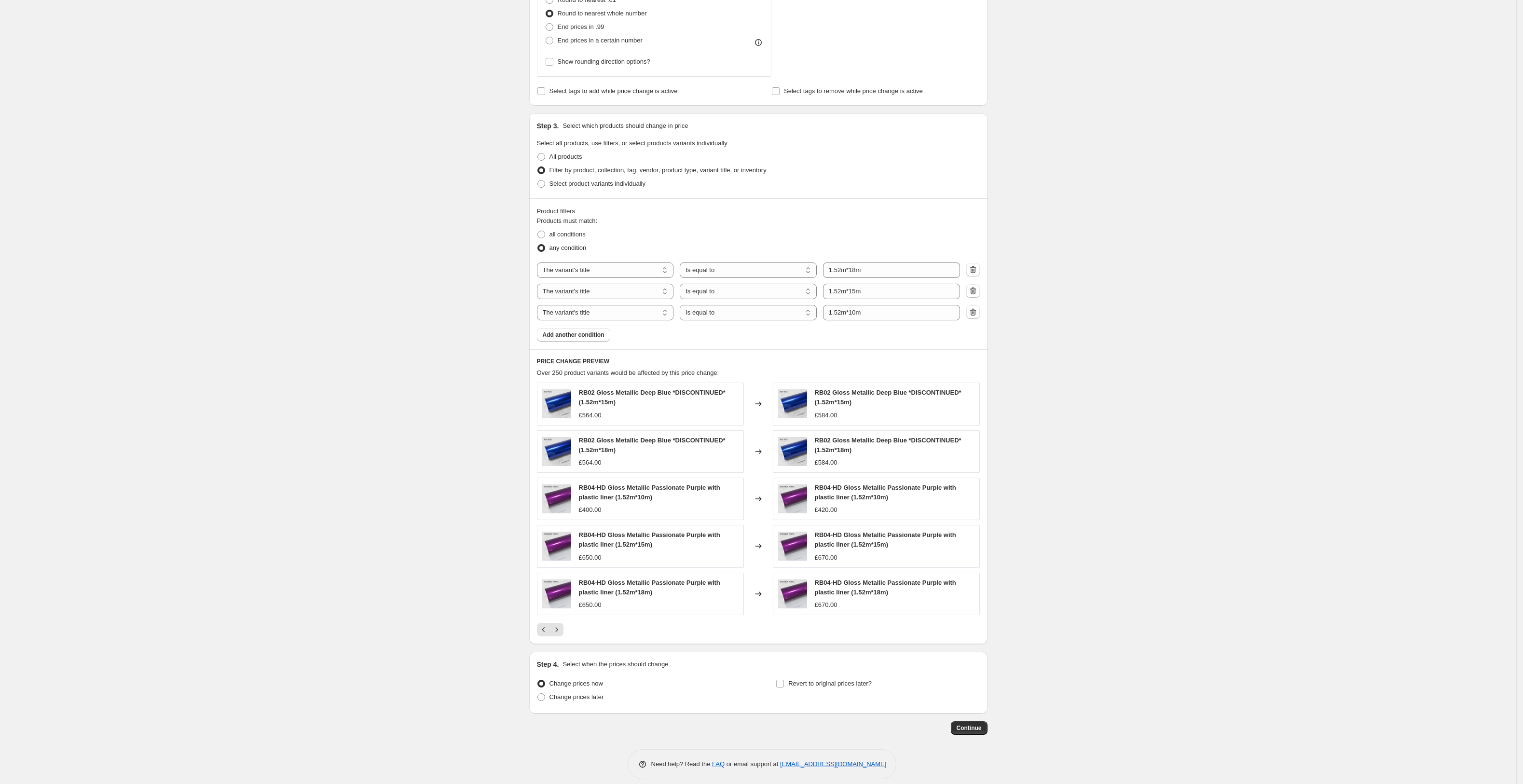
scroll to position [492, 0]
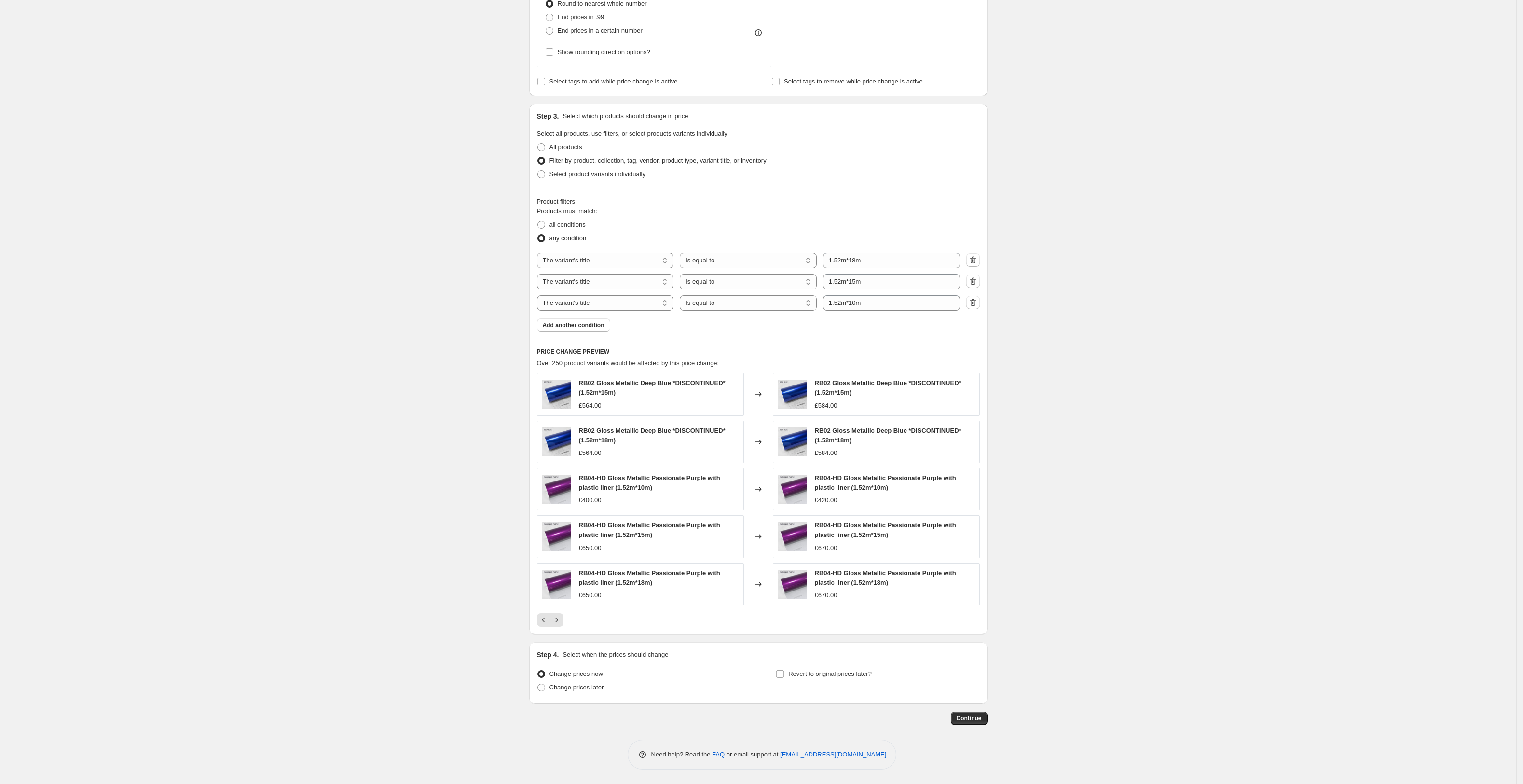
click at [986, 714] on button "Continue" at bounding box center [970, 718] width 37 height 14
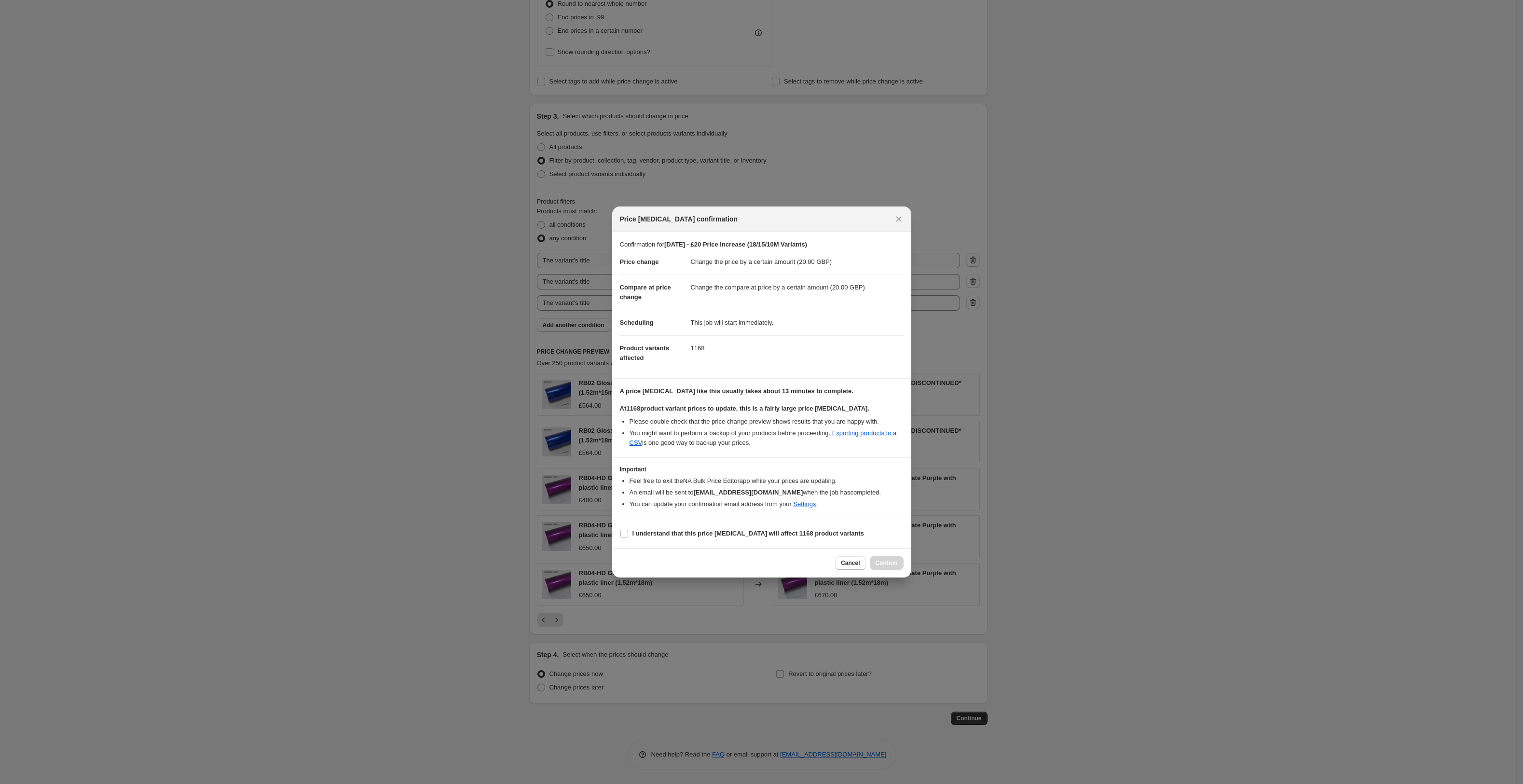
click at [627, 533] on input "I understand that this price change job will affect 1168 product variants" at bounding box center [624, 533] width 8 height 8
checkbox input "true"
click at [887, 560] on button "Confirm" at bounding box center [886, 563] width 34 height 14
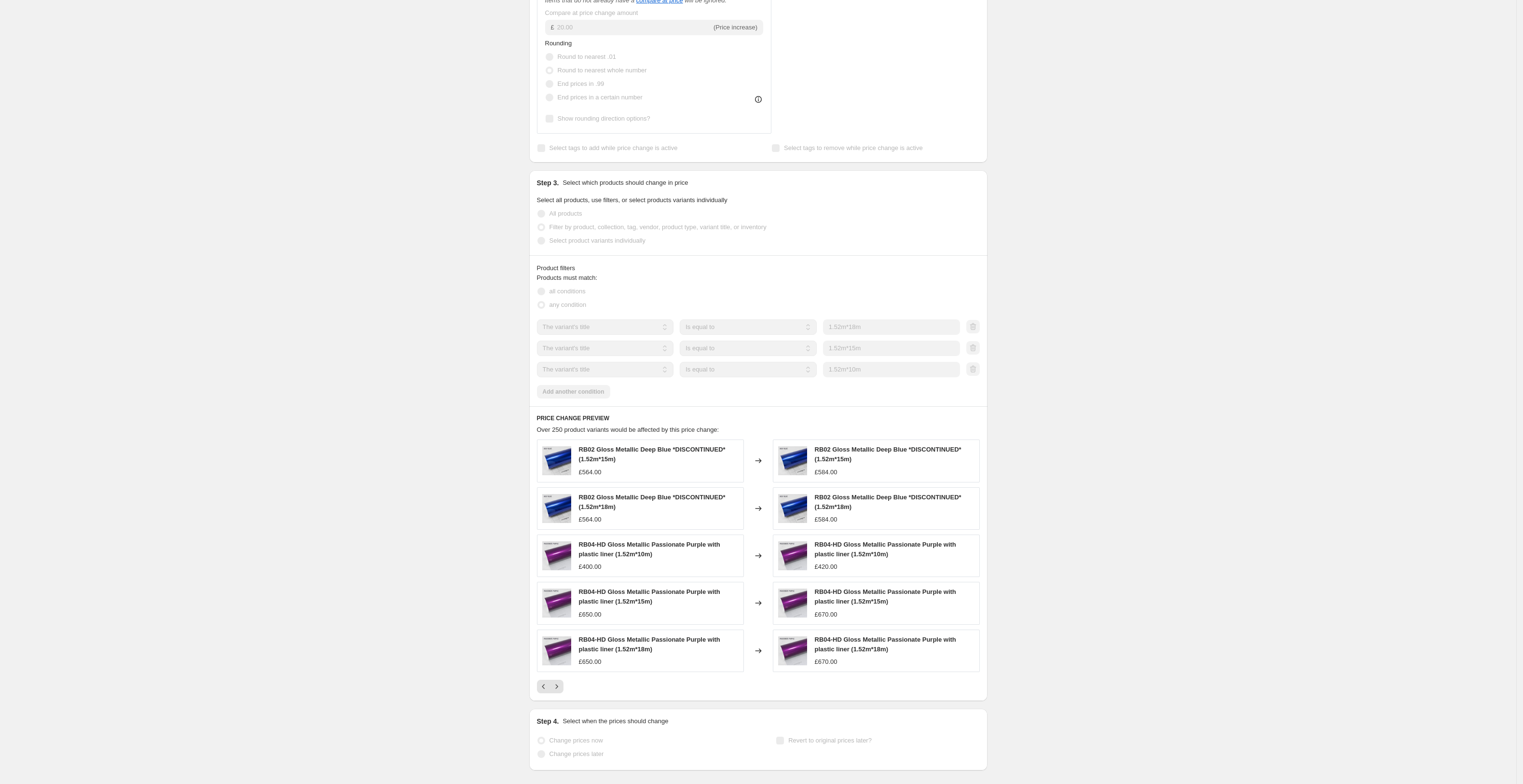
scroll to position [517, 0]
